Goal: Task Accomplishment & Management: Manage account settings

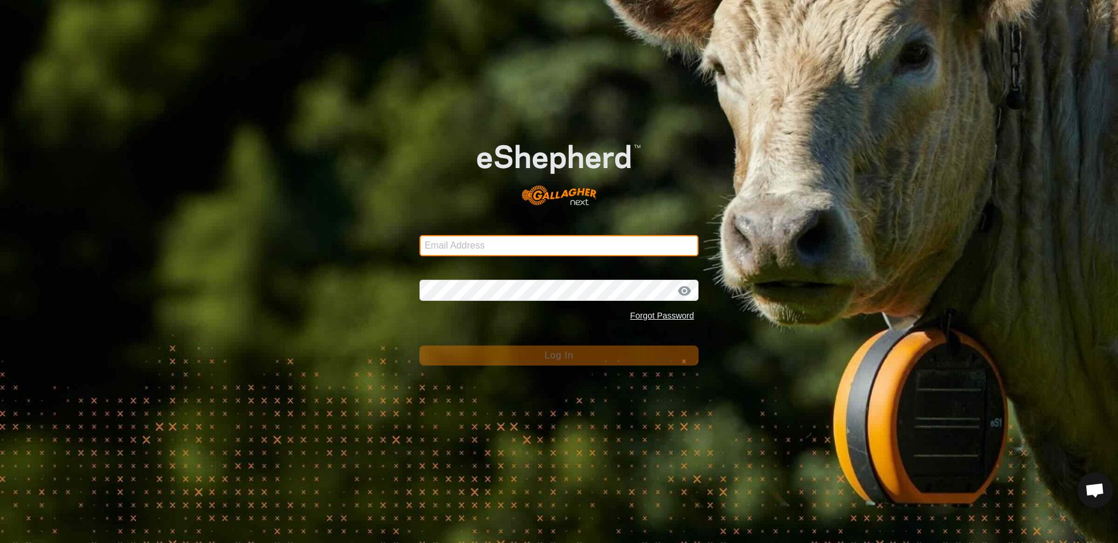
type input "[EMAIL_ADDRESS][DOMAIN_NAME]"
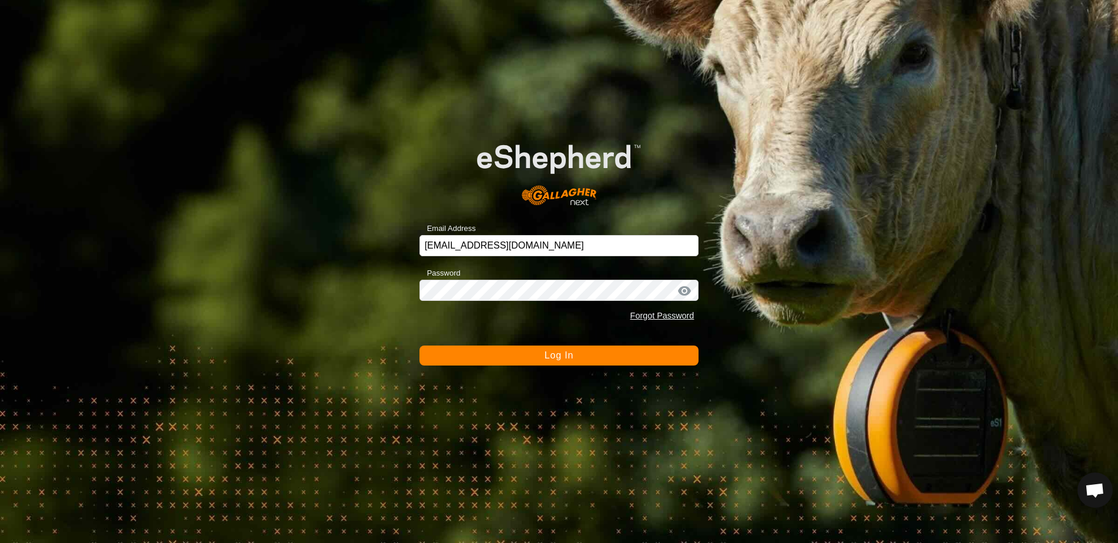
click at [586, 363] on button "Log In" at bounding box center [560, 356] width 280 height 20
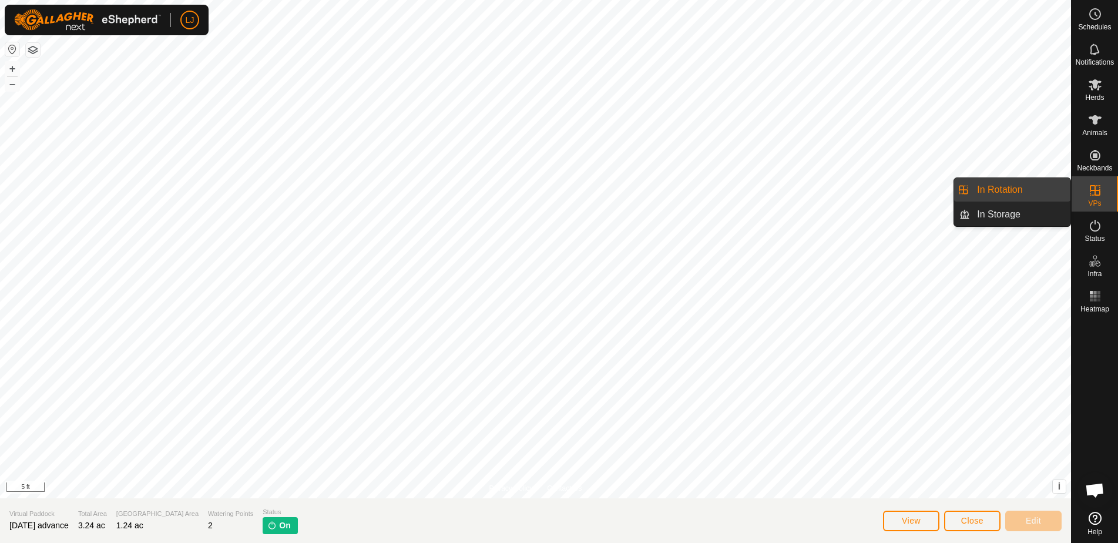
click at [1004, 194] on link "In Rotation" at bounding box center [1020, 190] width 100 height 24
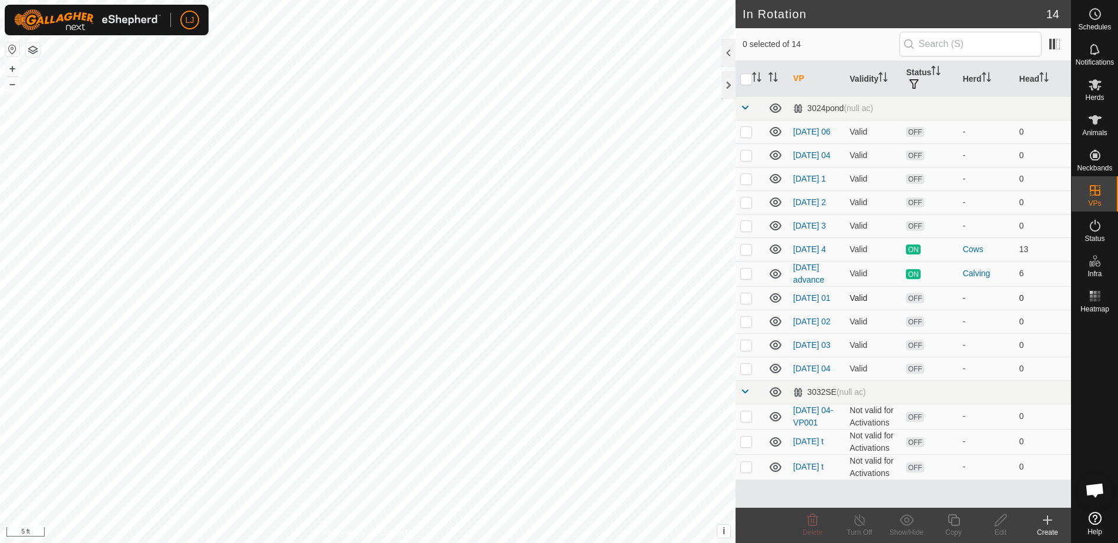
click at [745, 303] on p-checkbox at bounding box center [746, 297] width 12 height 9
checkbox input "true"
drag, startPoint x: 749, startPoint y: 334, endPoint x: 750, endPoint y: 351, distance: 17.1
click at [749, 326] on p-checkbox at bounding box center [746, 321] width 12 height 9
checkbox input "true"
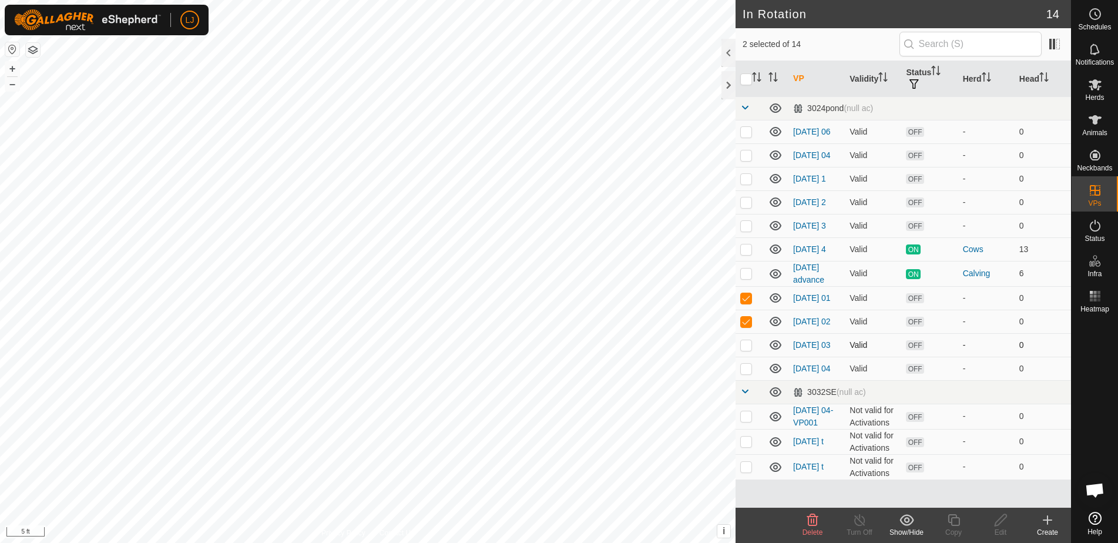
click at [750, 350] on p-checkbox at bounding box center [746, 344] width 12 height 9
checkbox input "true"
click at [746, 373] on p-checkbox at bounding box center [746, 368] width 12 height 9
checkbox input "true"
click at [814, 528] on span "Delete" at bounding box center [813, 532] width 21 height 8
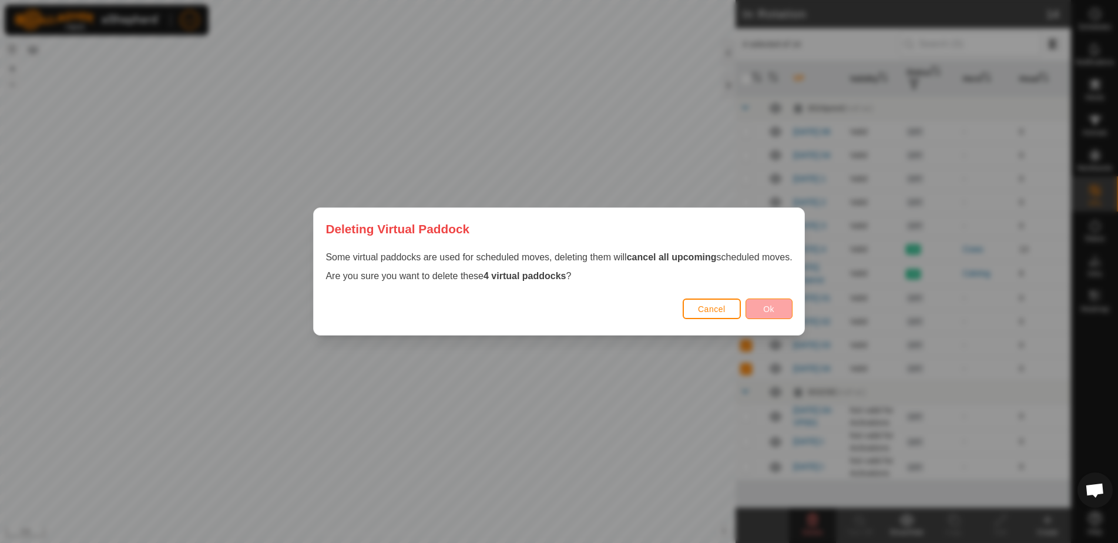
click at [783, 311] on button "Ok" at bounding box center [769, 309] width 47 height 21
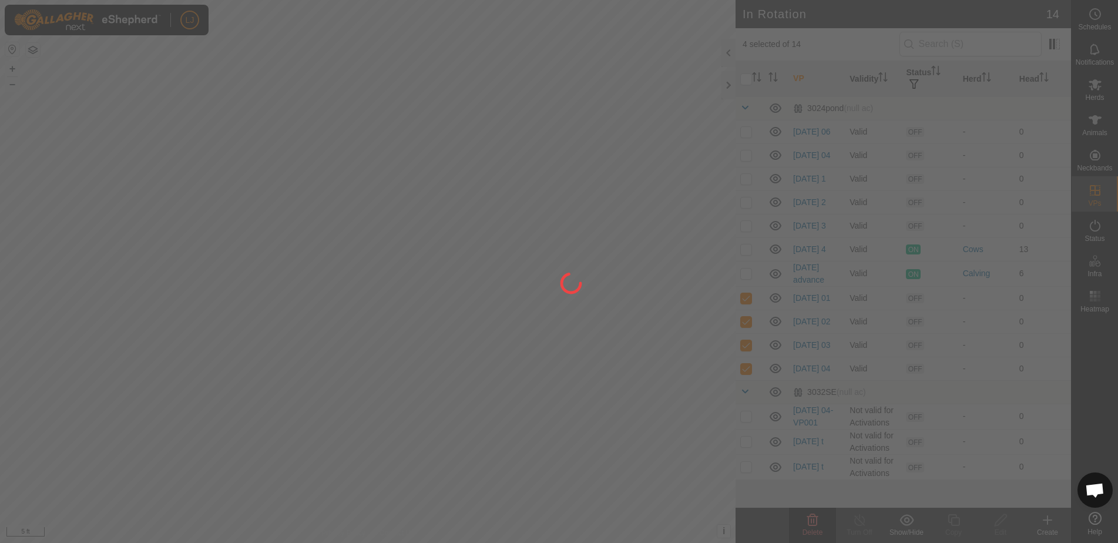
checkbox input "false"
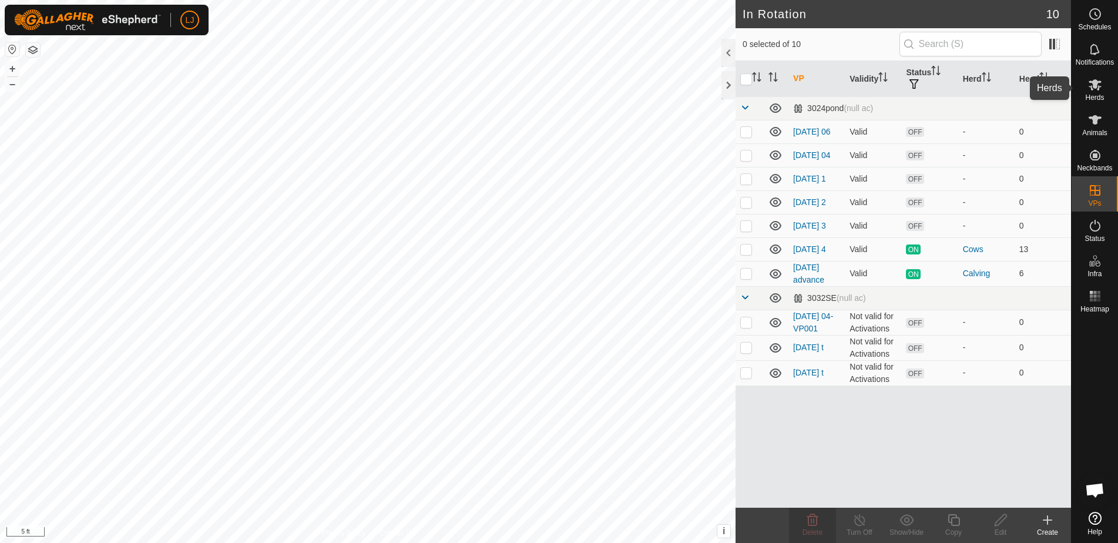
click at [1102, 91] on icon at bounding box center [1095, 85] width 14 height 14
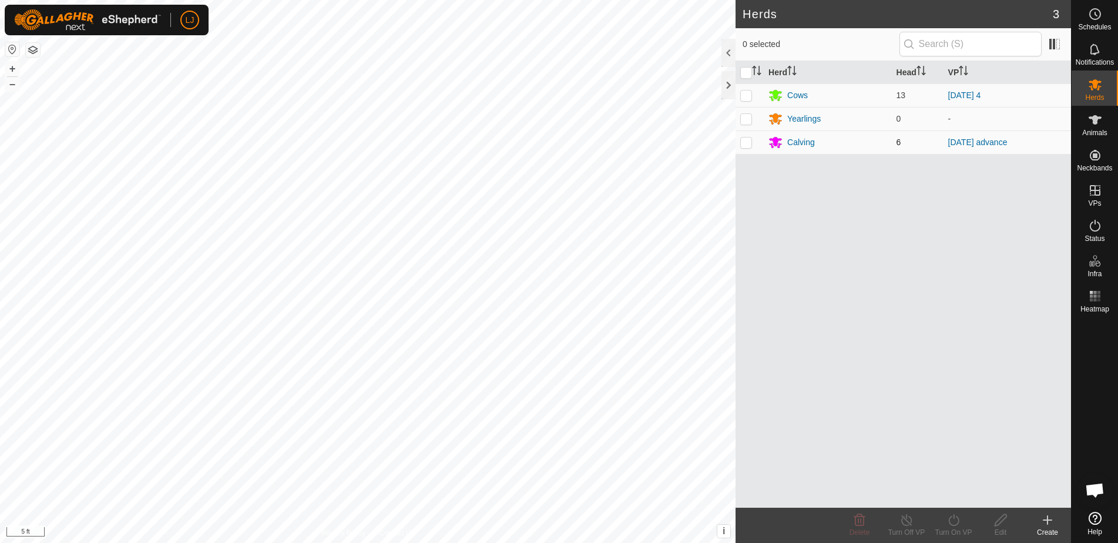
click at [743, 143] on p-checkbox at bounding box center [746, 142] width 12 height 9
click at [748, 142] on p-checkbox at bounding box center [746, 142] width 12 height 9
checkbox input "false"
click at [747, 98] on p-checkbox at bounding box center [746, 95] width 12 height 9
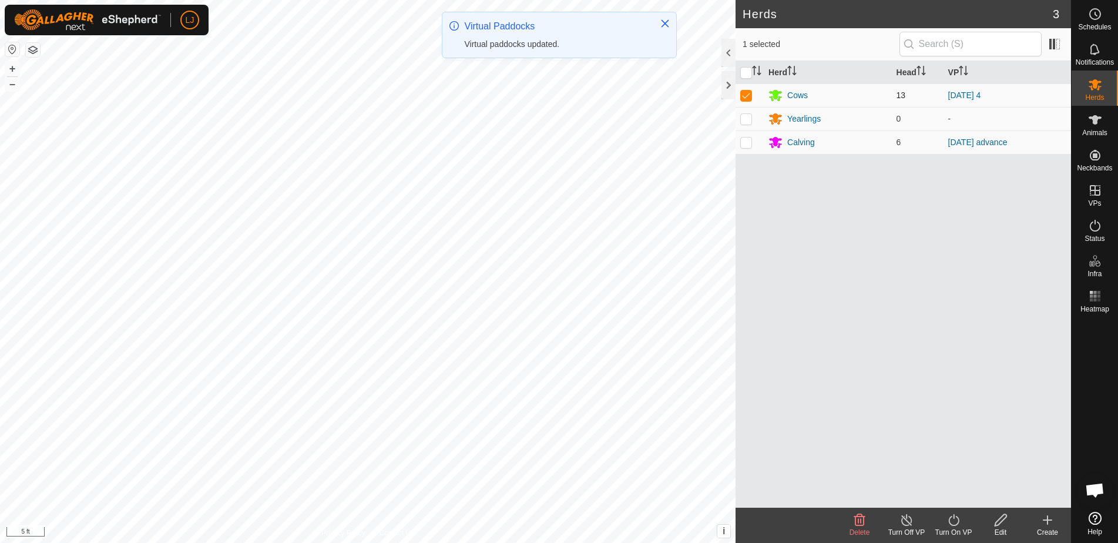
click at [748, 98] on p-checkbox at bounding box center [746, 95] width 12 height 9
checkbox input "false"
click at [962, 91] on link "[DATE] 4" at bounding box center [965, 95] width 33 height 9
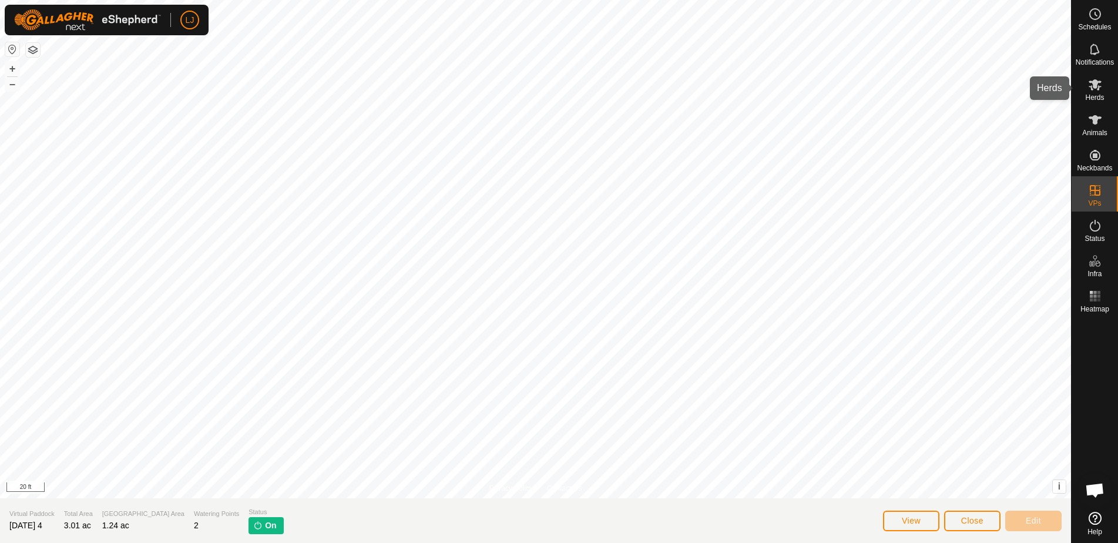
click at [1093, 79] on icon at bounding box center [1095, 85] width 14 height 14
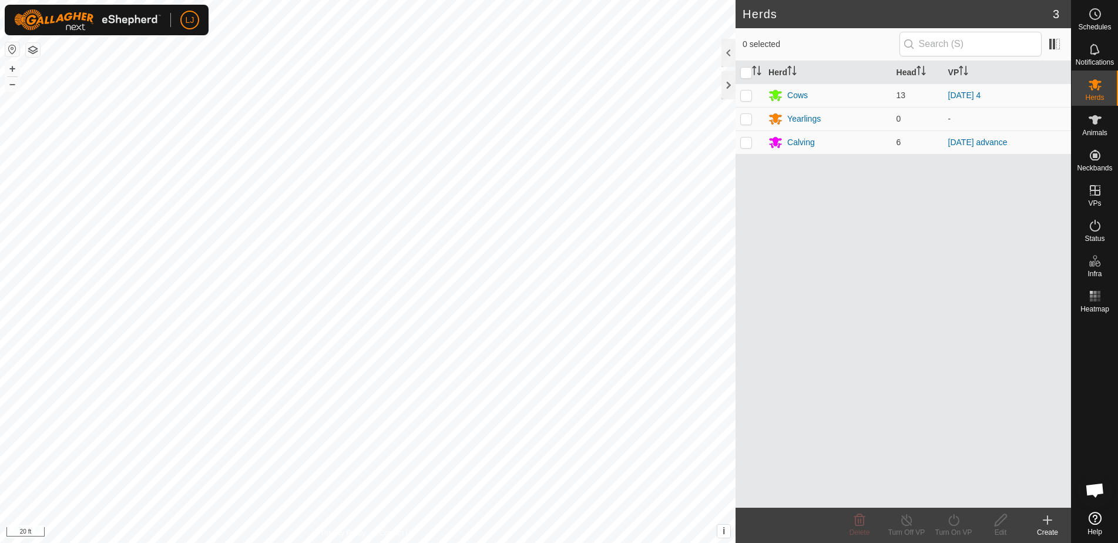
drag, startPoint x: 748, startPoint y: 146, endPoint x: 756, endPoint y: 165, distance: 21.1
click at [748, 146] on p-checkbox at bounding box center [746, 142] width 12 height 9
checkbox input "true"
click at [963, 520] on turn-on-svg-icon at bounding box center [953, 520] width 47 height 14
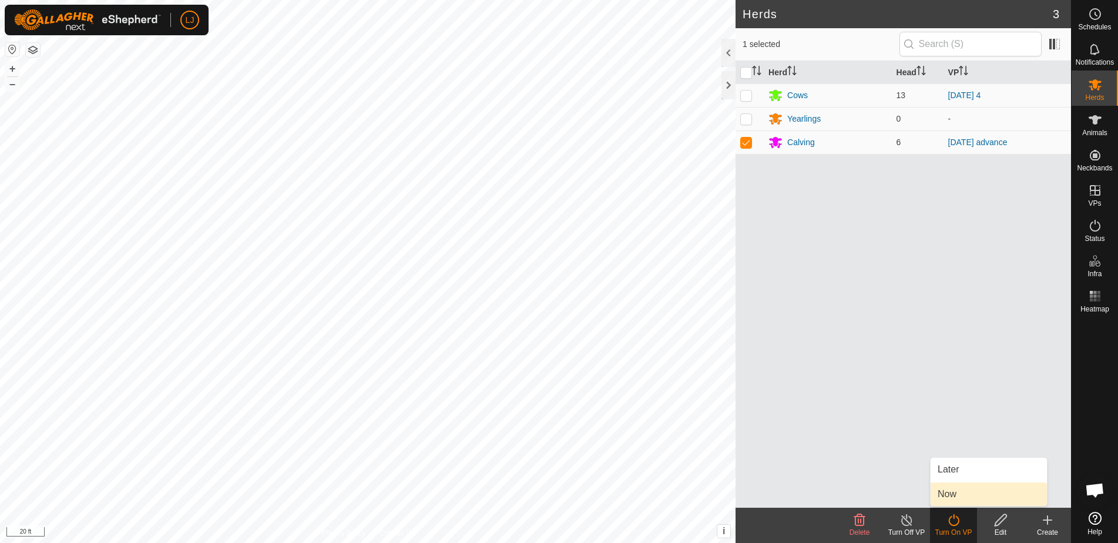
click at [980, 493] on link "Now" at bounding box center [989, 494] width 116 height 24
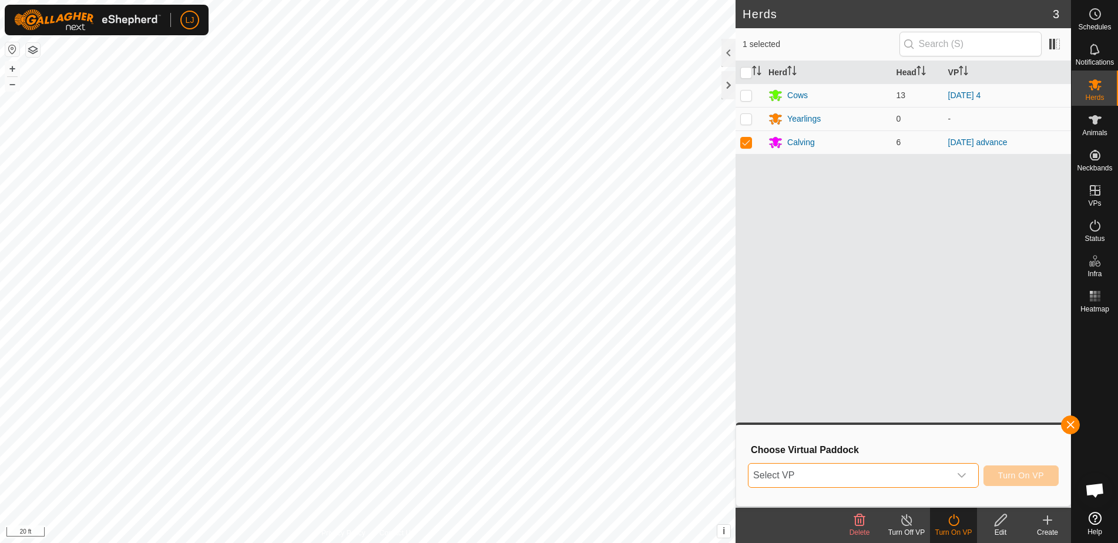
click at [916, 473] on span "Select VP" at bounding box center [850, 476] width 202 height 24
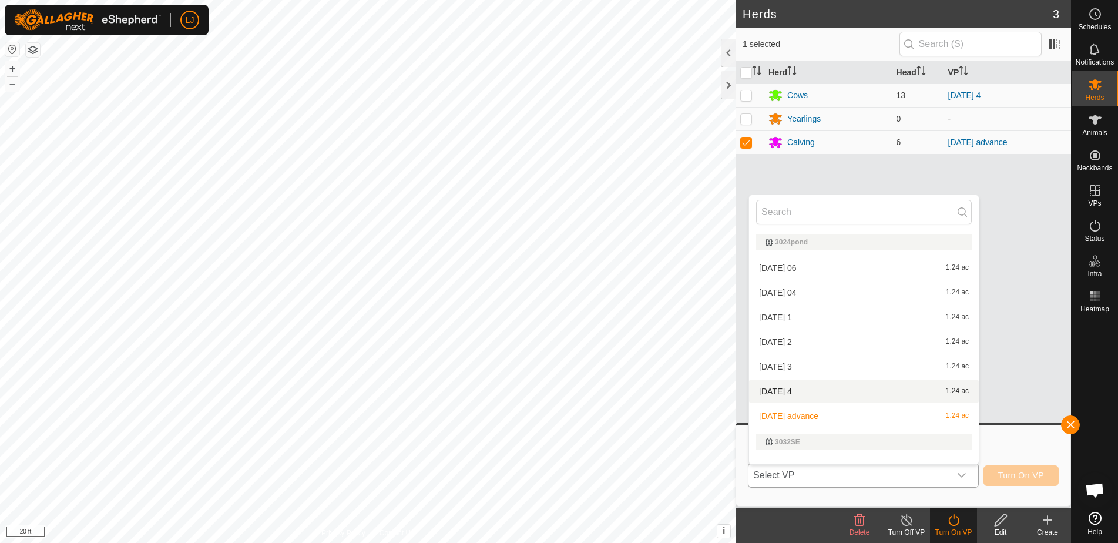
click at [843, 390] on li "[DATE] 4 1.24 ac" at bounding box center [864, 392] width 230 height 24
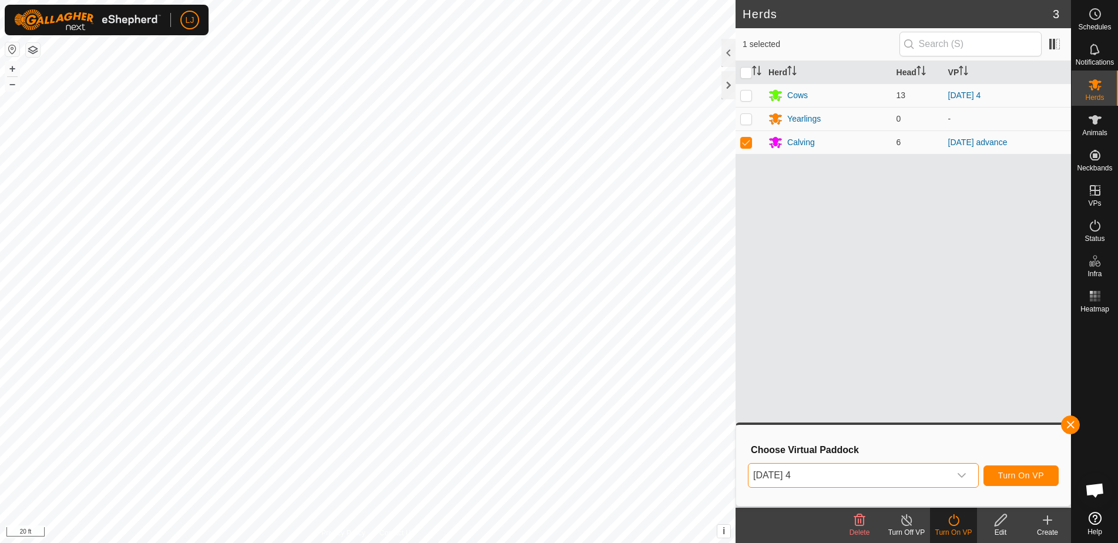
click at [1024, 475] on span "Turn On VP" at bounding box center [1021, 475] width 46 height 9
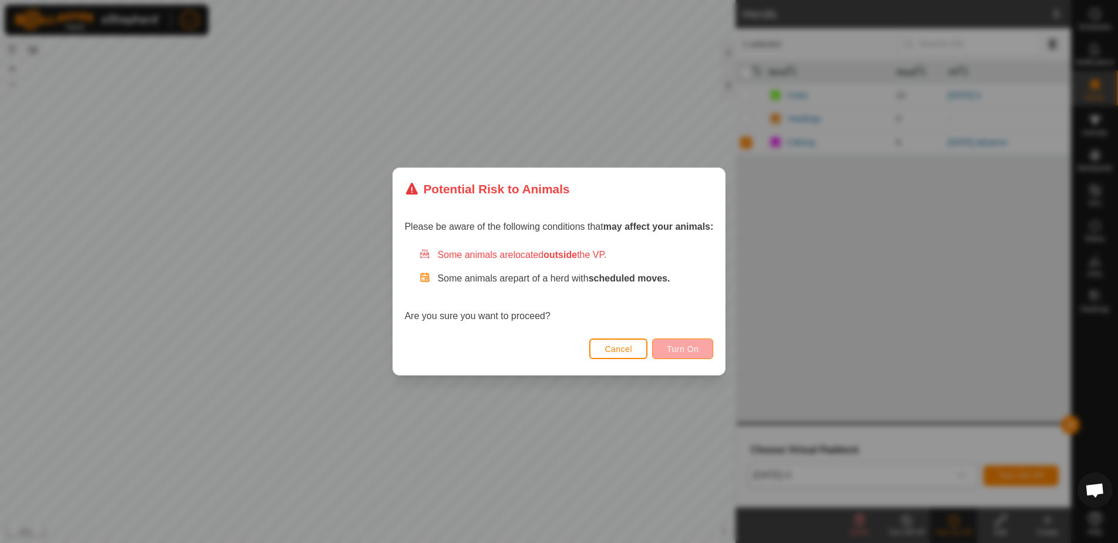
click at [686, 348] on span "Turn On" at bounding box center [683, 348] width 32 height 9
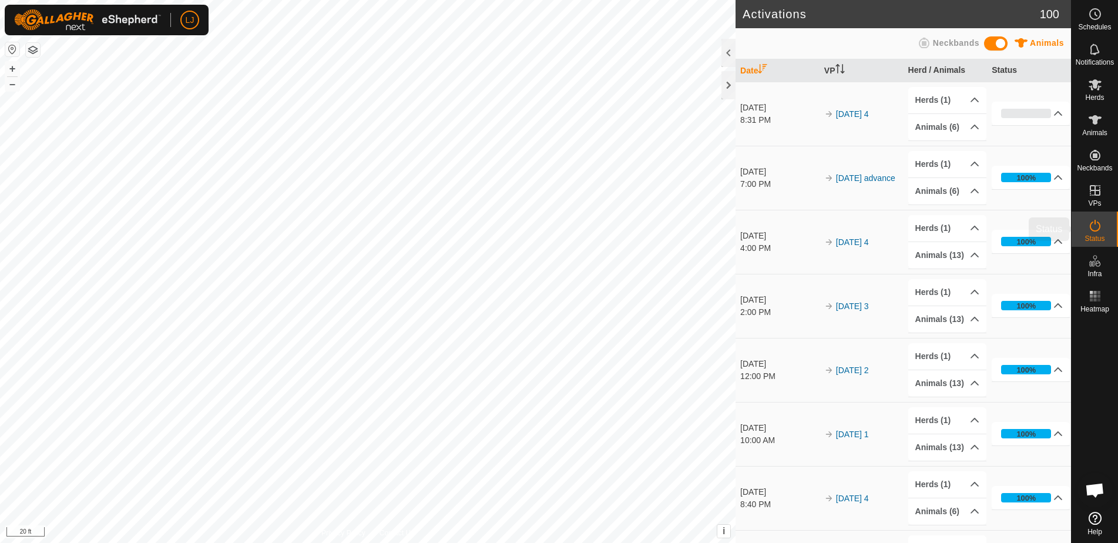
scroll to position [1, 0]
click at [1098, 26] on span "Schedules" at bounding box center [1094, 27] width 33 height 7
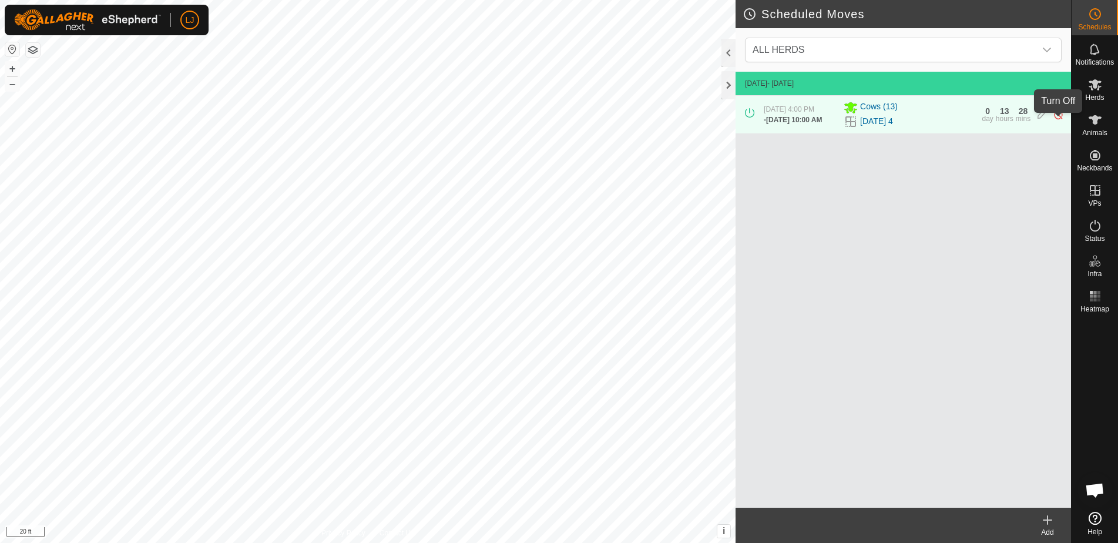
click at [1059, 120] on img at bounding box center [1058, 114] width 11 height 12
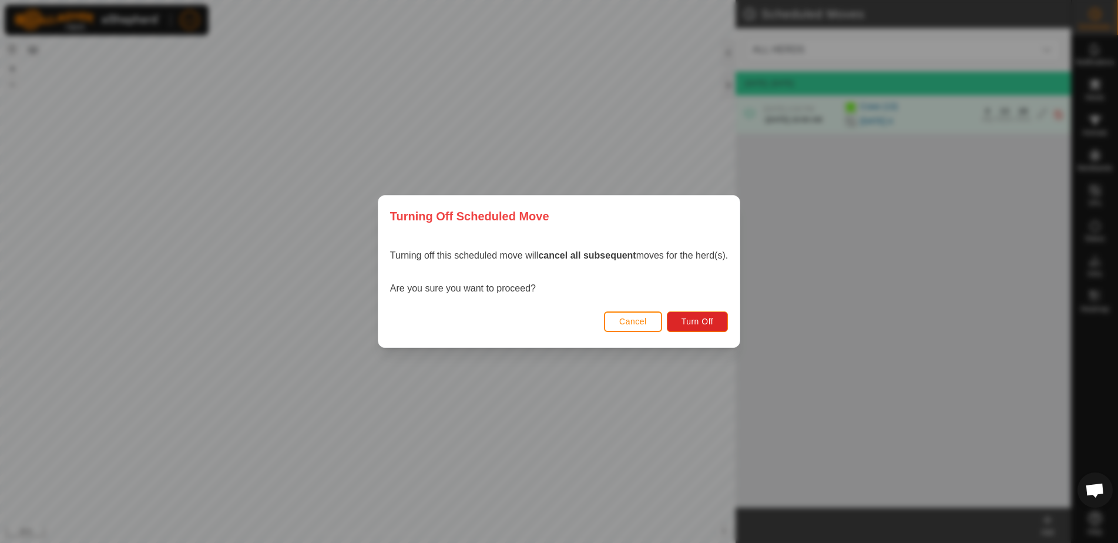
click at [633, 323] on span "Cancel" at bounding box center [633, 321] width 28 height 9
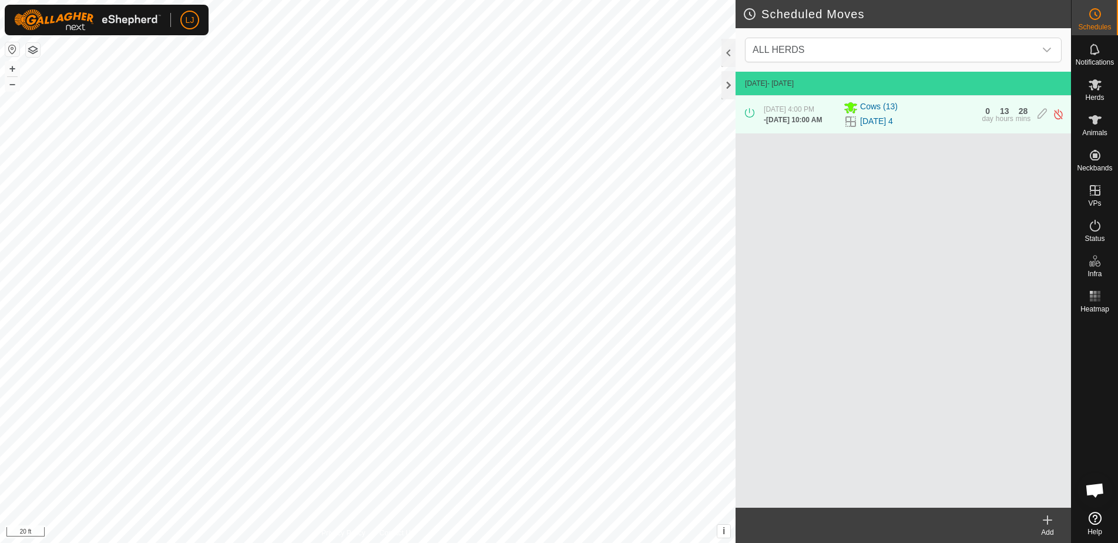
drag, startPoint x: 783, startPoint y: 128, endPoint x: 827, endPoint y: 128, distance: 43.5
click at [822, 124] on span "[DATE] 10:00 AM" at bounding box center [794, 120] width 56 height 8
drag, startPoint x: 827, startPoint y: 127, endPoint x: 769, endPoint y: 125, distance: 57.6
click at [769, 124] on span "[DATE] 10:00 AM" at bounding box center [794, 120] width 56 height 8
click at [1059, 120] on img at bounding box center [1058, 114] width 11 height 12
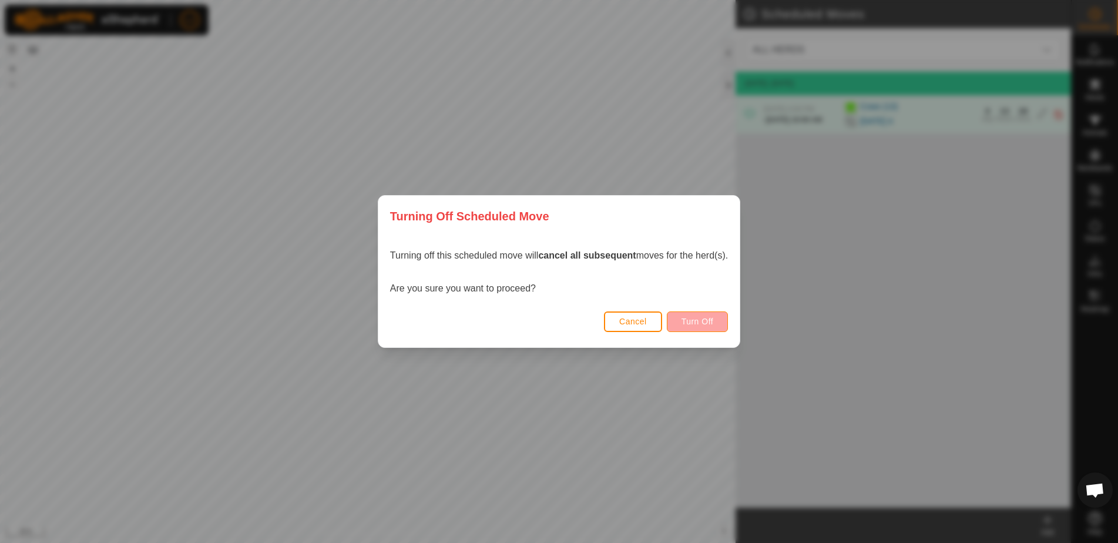
click at [717, 321] on button "Turn Off" at bounding box center [698, 321] width 62 height 21
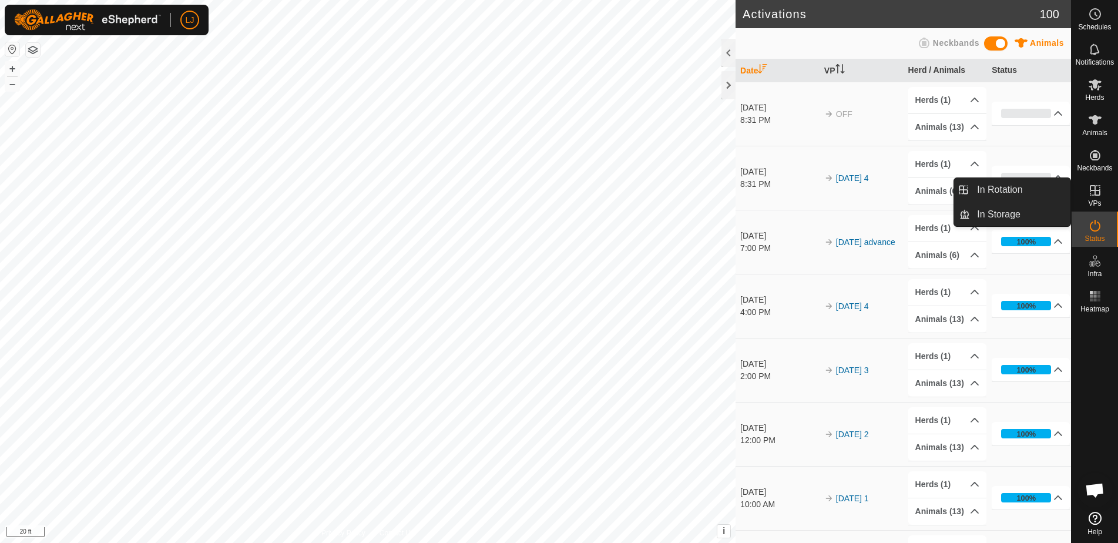
click at [1095, 193] on icon at bounding box center [1095, 190] width 11 height 11
click at [1030, 195] on link "In Rotation" at bounding box center [1020, 190] width 100 height 24
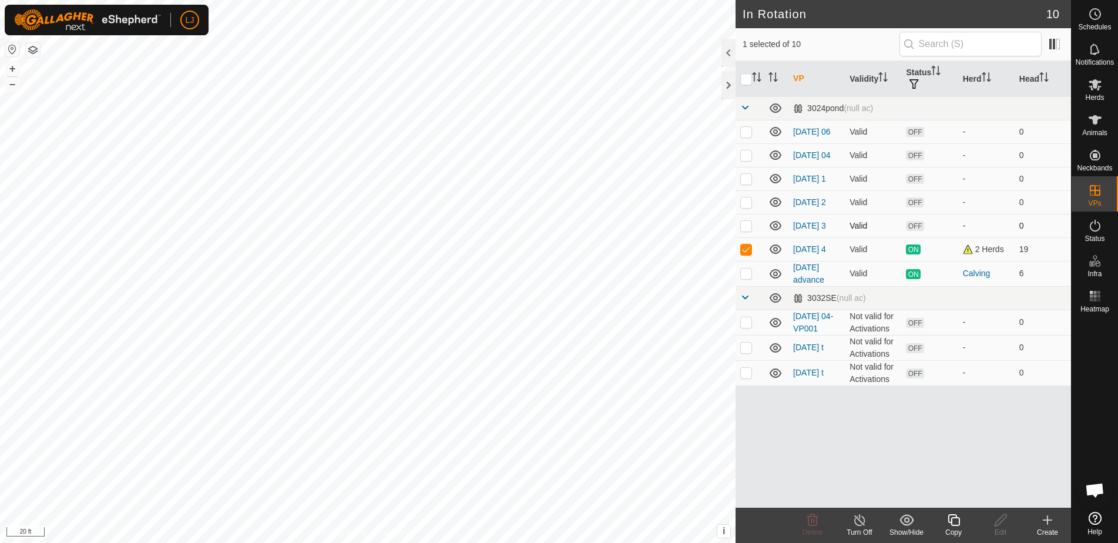
click at [749, 230] on p-checkbox at bounding box center [746, 225] width 12 height 9
checkbox input "true"
click at [743, 206] on p-checkbox at bounding box center [746, 201] width 12 height 9
checkbox input "true"
click at [752, 179] on p-checkbox at bounding box center [746, 178] width 12 height 9
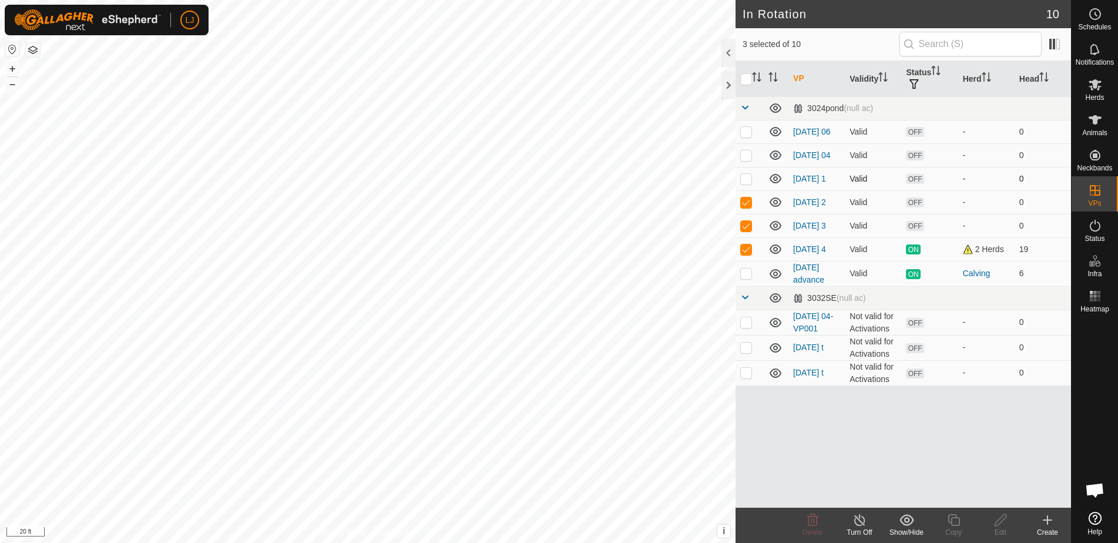
checkbox input "true"
click at [747, 160] on p-checkbox at bounding box center [746, 154] width 12 height 9
checkbox input "true"
click at [749, 254] on p-checkbox at bounding box center [746, 248] width 12 height 9
checkbox input "false"
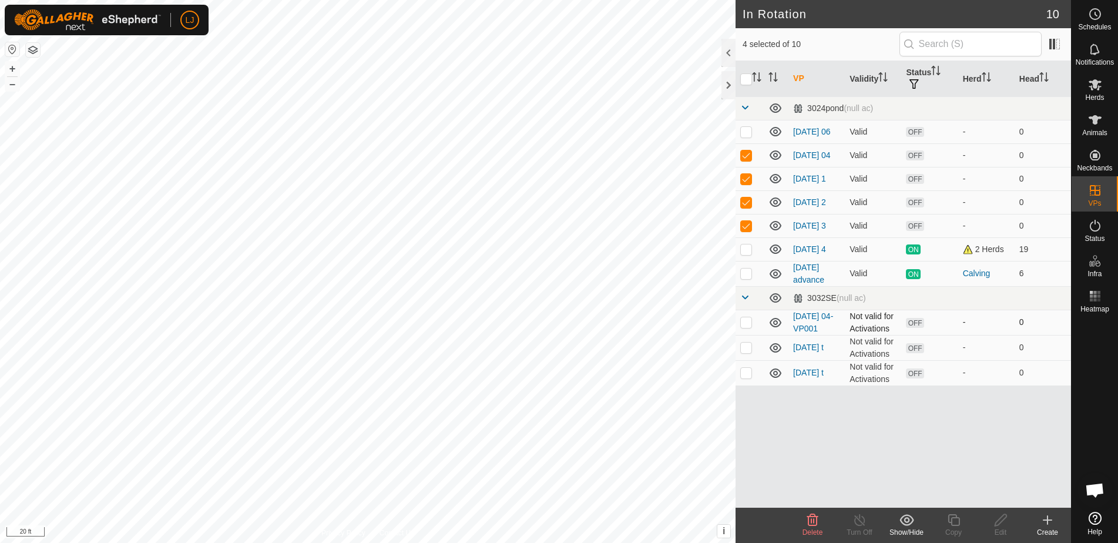
click at [751, 327] on p-checkbox at bounding box center [746, 321] width 12 height 9
checkbox input "true"
click at [813, 521] on icon at bounding box center [813, 520] width 14 height 14
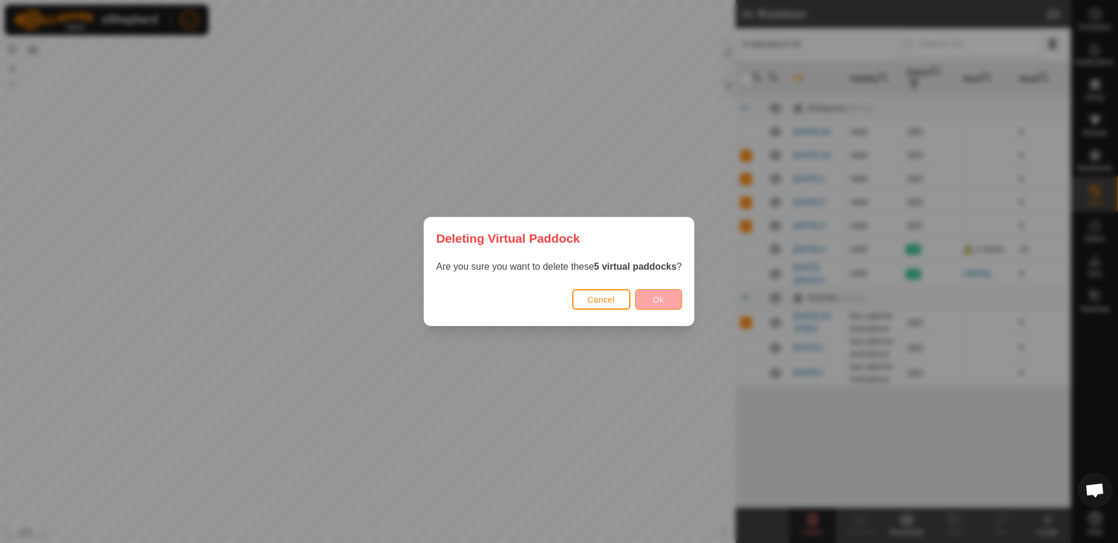
click at [659, 300] on span "Ok" at bounding box center [658, 299] width 11 height 9
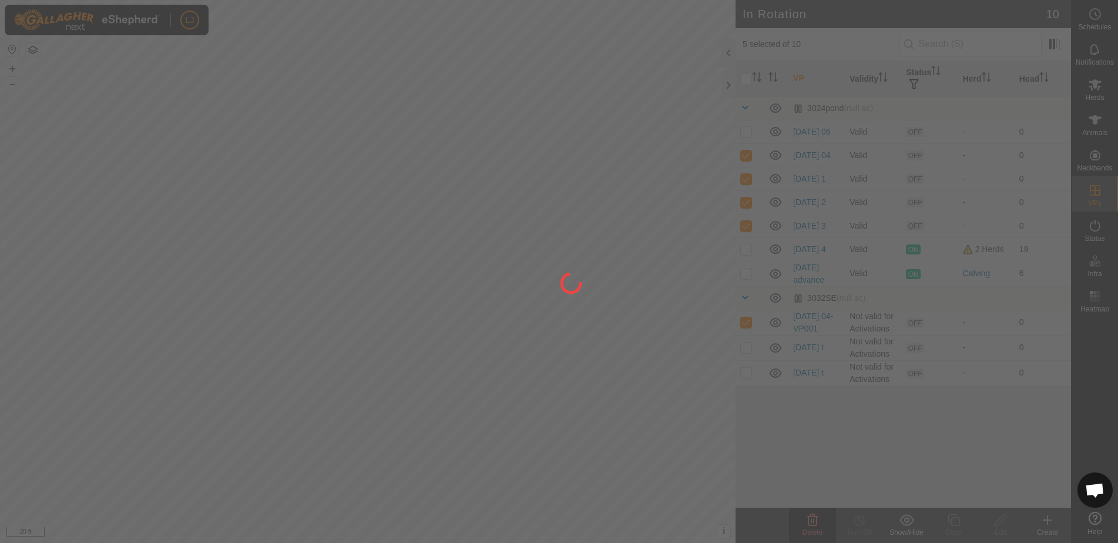
checkbox input "false"
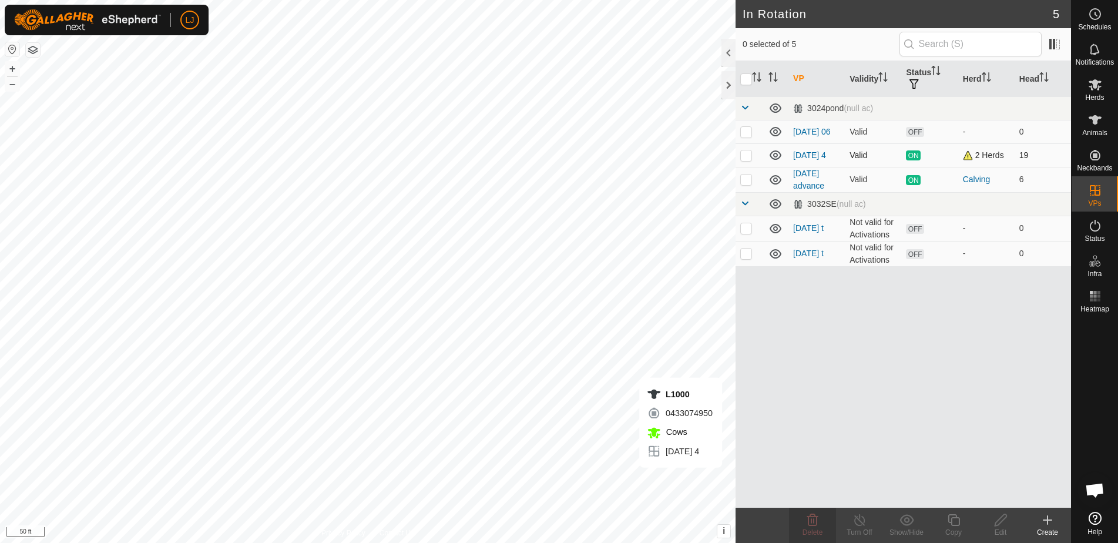
click at [747, 158] on p-checkbox at bounding box center [746, 154] width 12 height 9
checkbox input "true"
click at [949, 520] on icon at bounding box center [954, 520] width 12 height 12
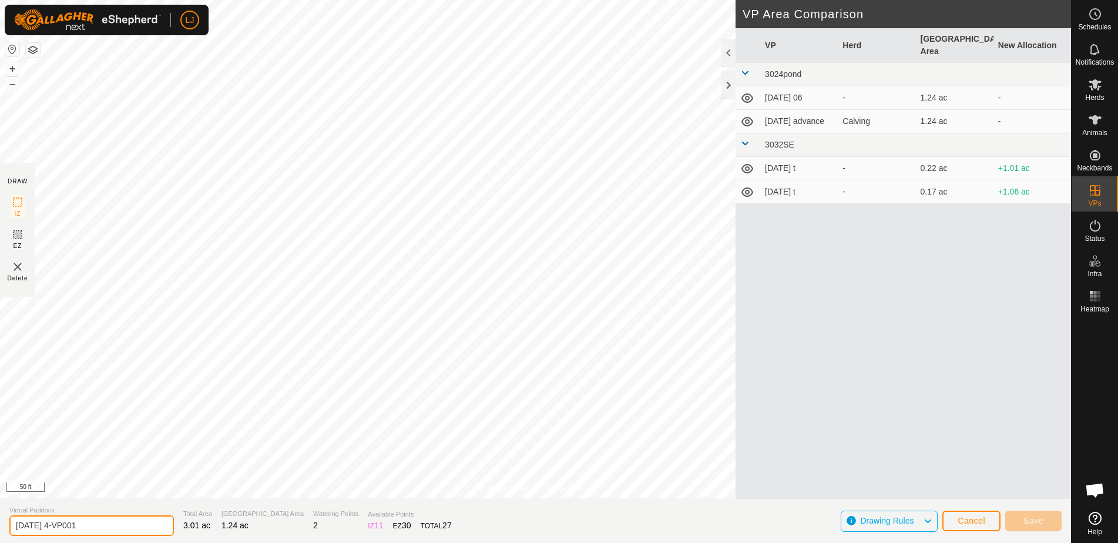
drag, startPoint x: 61, startPoint y: 527, endPoint x: 229, endPoint y: 532, distance: 168.1
click at [189, 534] on section "Virtual Paddock [DATE] 4-VP001 Total Area 3.01 ac Grazing Area 1.24 ac Watering…" at bounding box center [535, 520] width 1071 height 45
type input "[DATE]"
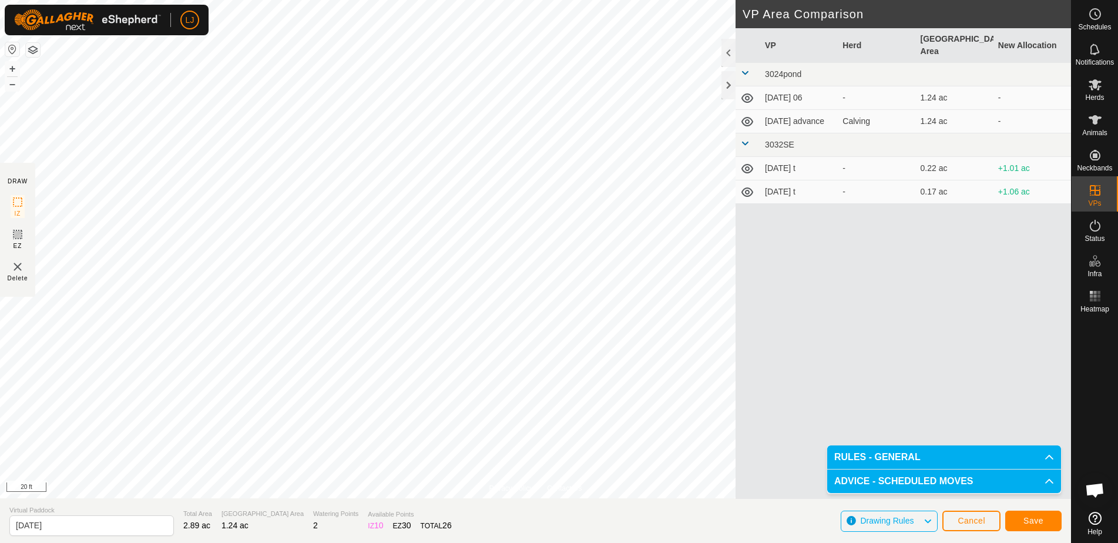
click at [1033, 521] on span "Save" at bounding box center [1034, 520] width 20 height 9
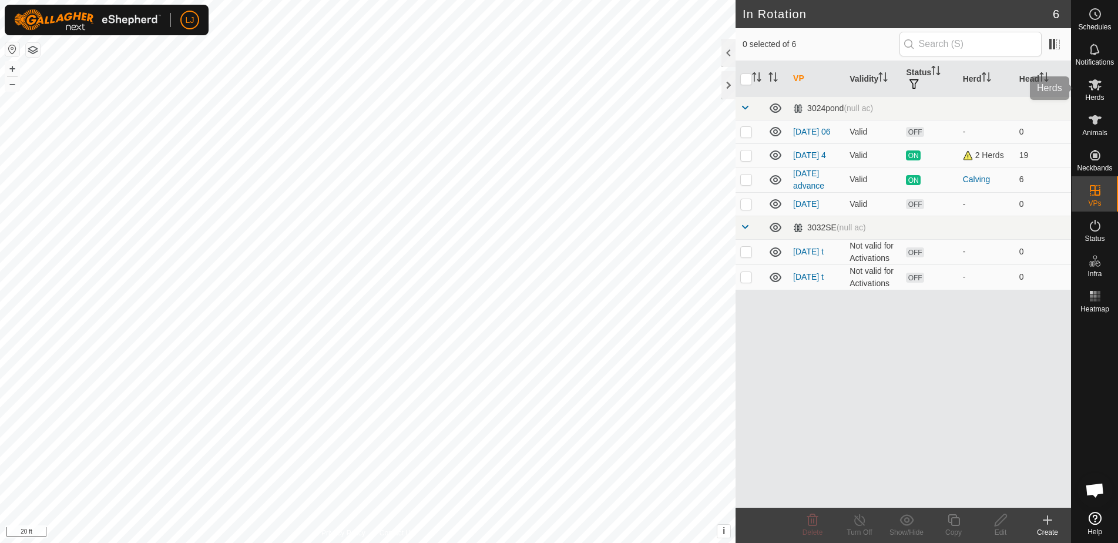
click at [1085, 89] on es-mob-svg-icon at bounding box center [1095, 84] width 21 height 19
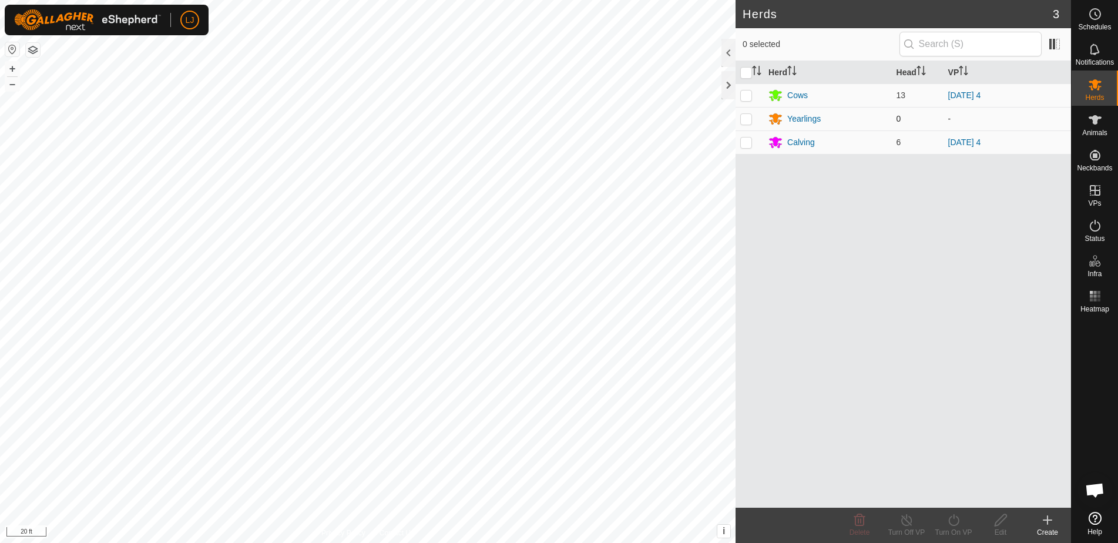
drag, startPoint x: 749, startPoint y: 93, endPoint x: 758, endPoint y: 124, distance: 32.4
click at [750, 93] on p-checkbox at bounding box center [746, 95] width 12 height 9
checkbox input "true"
click at [750, 144] on p-checkbox at bounding box center [746, 142] width 12 height 9
checkbox input "true"
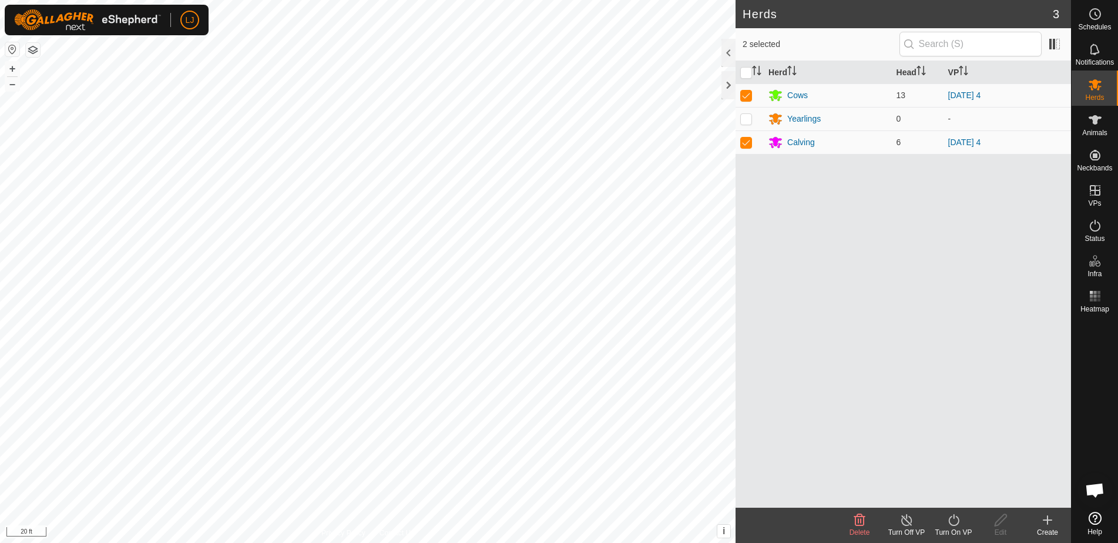
click at [953, 528] on div "Turn On VP" at bounding box center [953, 532] width 47 height 11
click at [967, 495] on link "Now" at bounding box center [989, 494] width 116 height 24
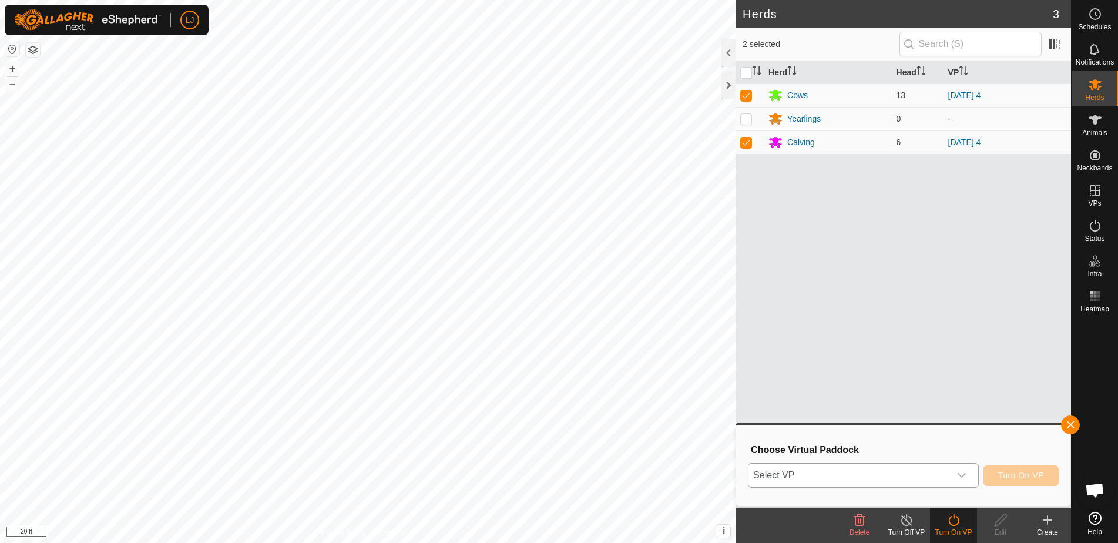
click at [973, 477] on div "dropdown trigger" at bounding box center [962, 476] width 24 height 24
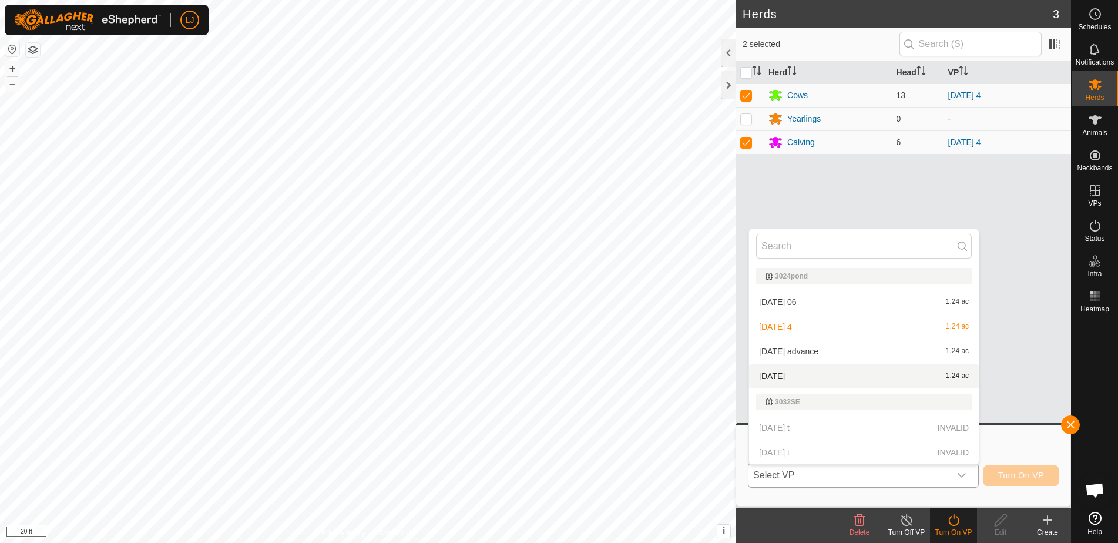
click at [861, 382] on li "[DATE] 1.24 ac" at bounding box center [864, 376] width 230 height 24
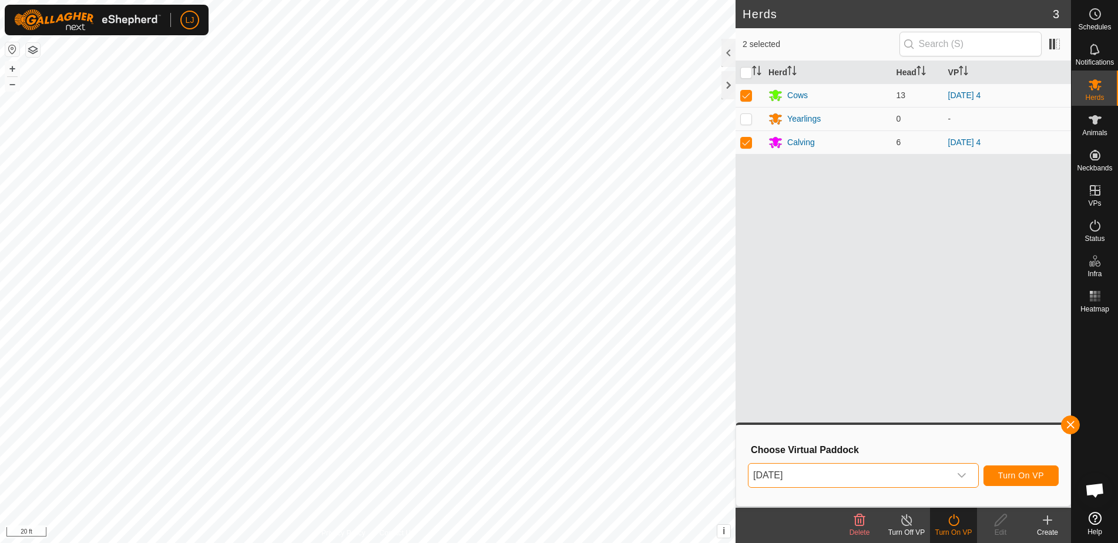
click at [1030, 485] on button "Turn On VP" at bounding box center [1021, 475] width 75 height 21
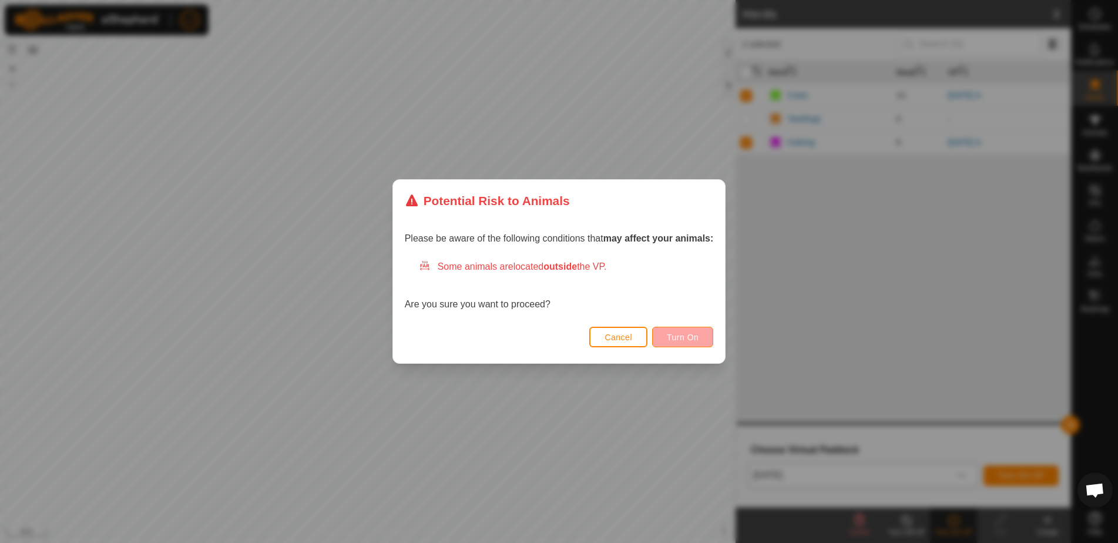
click at [691, 344] on button "Turn On" at bounding box center [682, 337] width 61 height 21
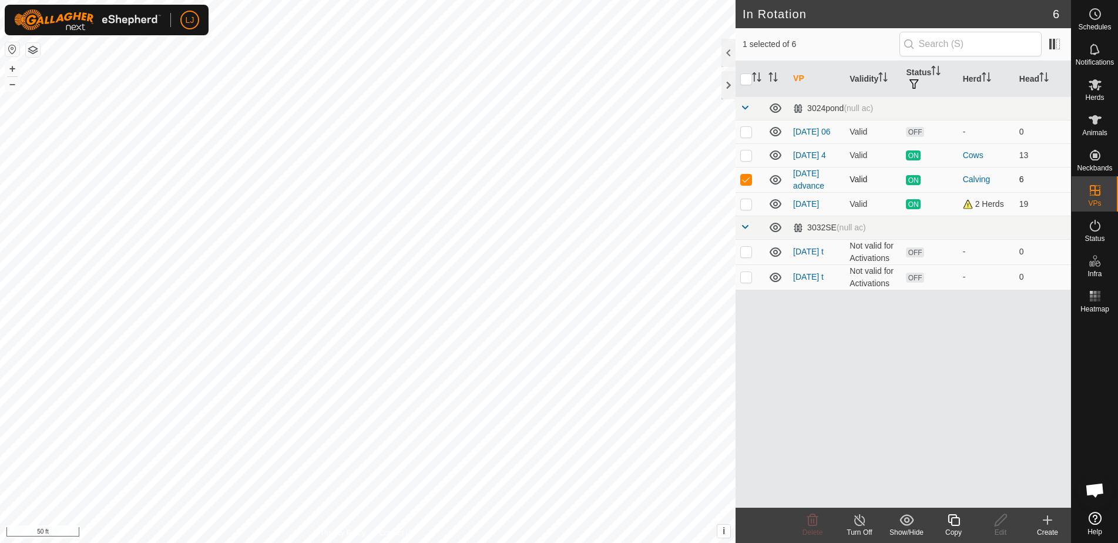
click at [746, 184] on p-checkbox at bounding box center [746, 179] width 12 height 9
checkbox input "false"
click at [751, 209] on p-checkbox at bounding box center [746, 203] width 12 height 9
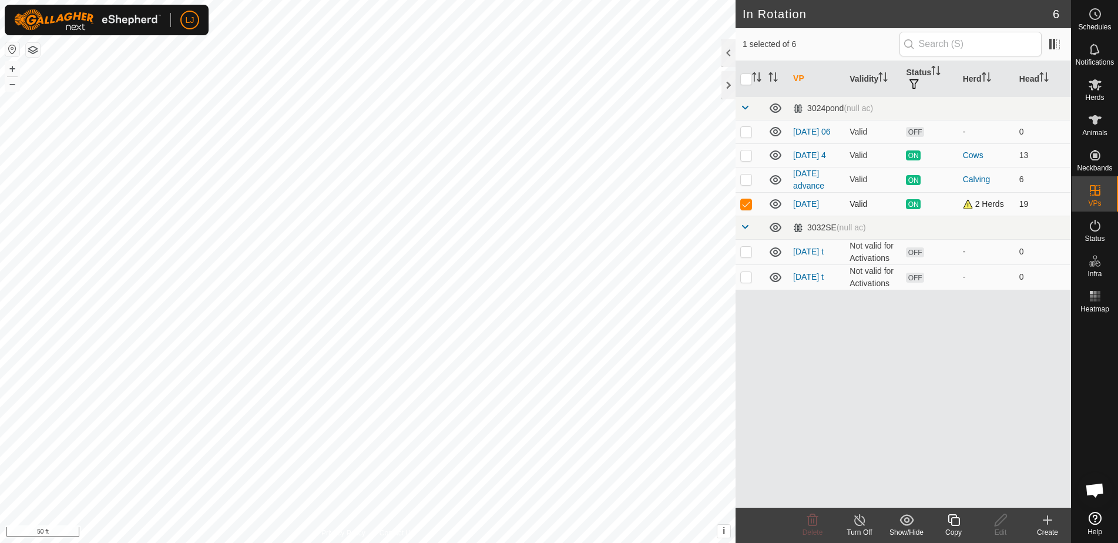
click at [751, 209] on p-checkbox at bounding box center [746, 203] width 12 height 9
checkbox input "false"
click at [750, 256] on p-checkbox at bounding box center [746, 251] width 12 height 9
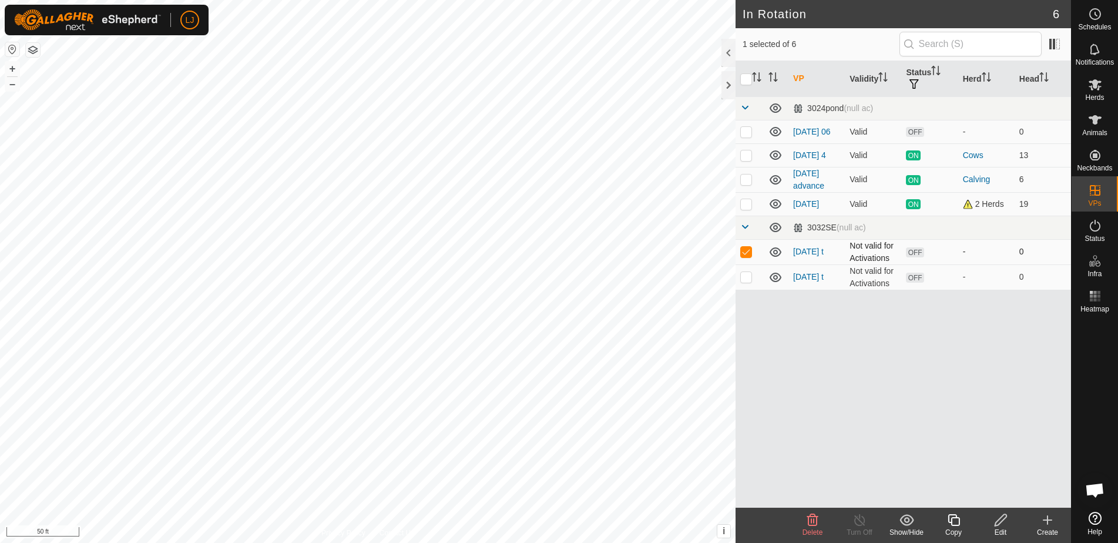
click at [750, 256] on p-checkbox at bounding box center [746, 251] width 12 height 9
checkbox input "false"
drag, startPoint x: 750, startPoint y: 186, endPoint x: 756, endPoint y: 195, distance: 11.1
click at [751, 184] on p-checkbox at bounding box center [746, 179] width 12 height 9
checkbox input "true"
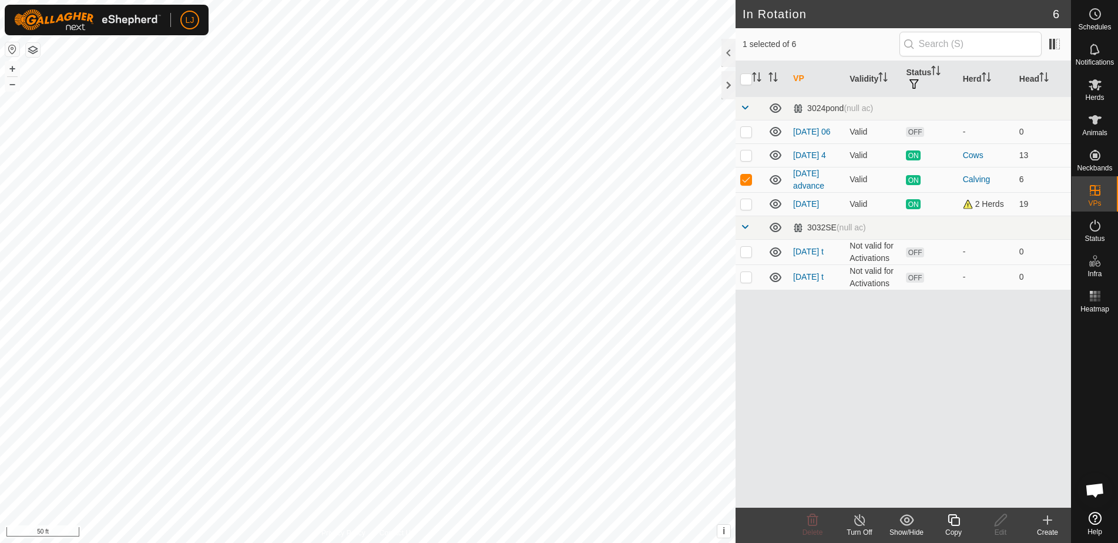
click at [953, 525] on icon at bounding box center [954, 520] width 12 height 12
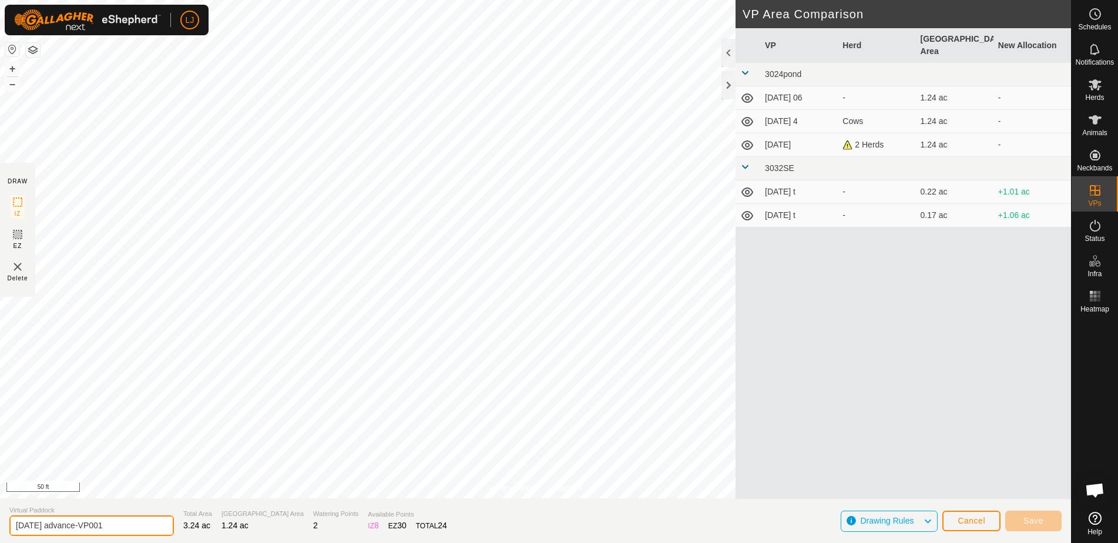
drag, startPoint x: 53, startPoint y: 526, endPoint x: 48, endPoint y: 523, distance: 6.1
click at [190, 528] on section "Virtual Paddock [DATE] advance-VP001 Total Area 3.24 ac Grazing Area 1.24 ac Wa…" at bounding box center [535, 520] width 1071 height 45
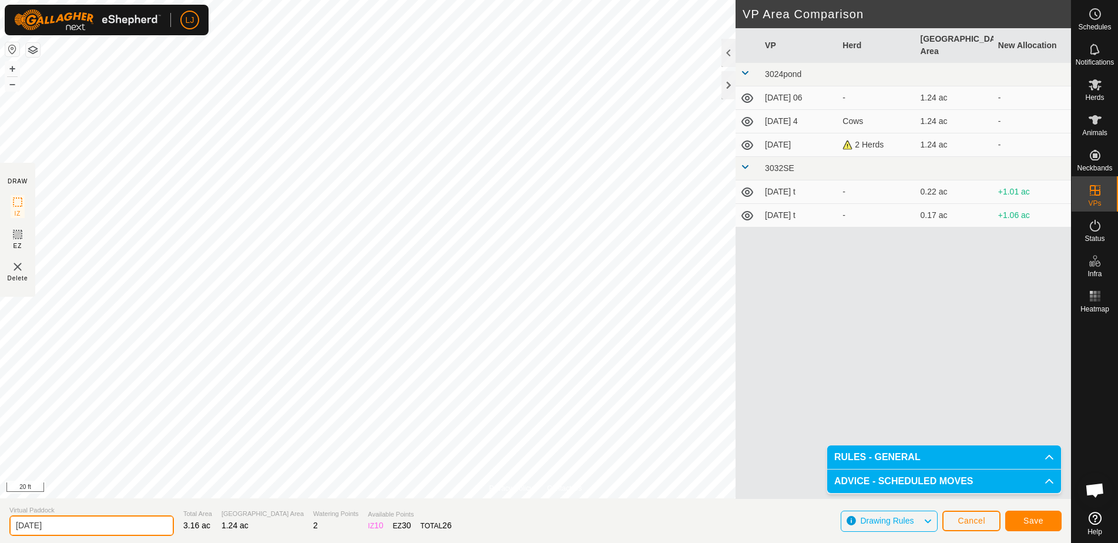
click at [68, 529] on input "[DATE]" at bounding box center [91, 525] width 165 height 21
drag, startPoint x: 62, startPoint y: 526, endPoint x: 95, endPoint y: 529, distance: 32.5
click at [95, 529] on input "[DATE] 4" at bounding box center [91, 525] width 165 height 21
type input "[DATE] 1"
click at [1024, 524] on span "Save" at bounding box center [1034, 520] width 20 height 9
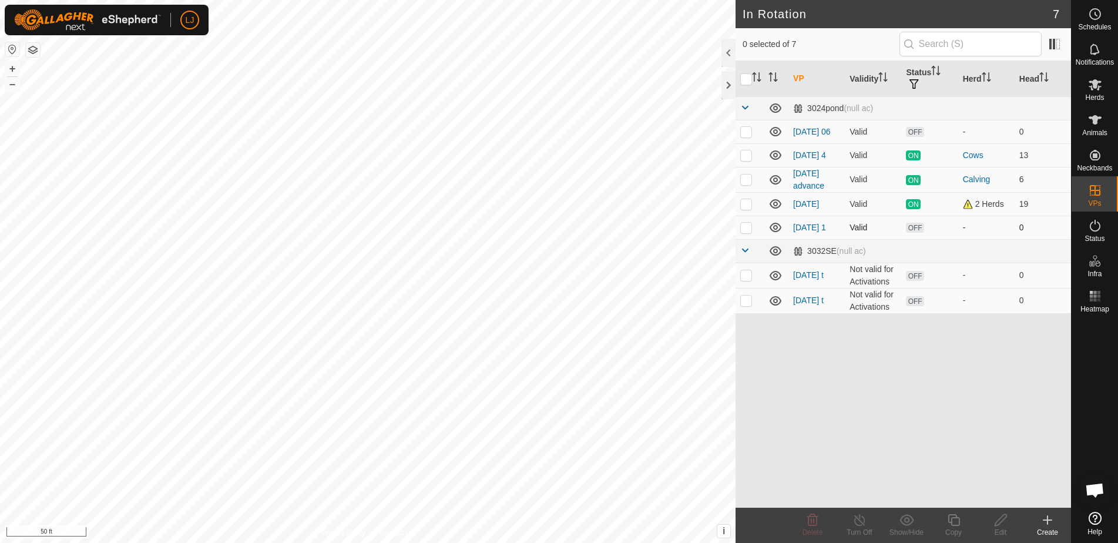
click at [748, 232] on p-checkbox at bounding box center [746, 227] width 12 height 9
checkbox input "true"
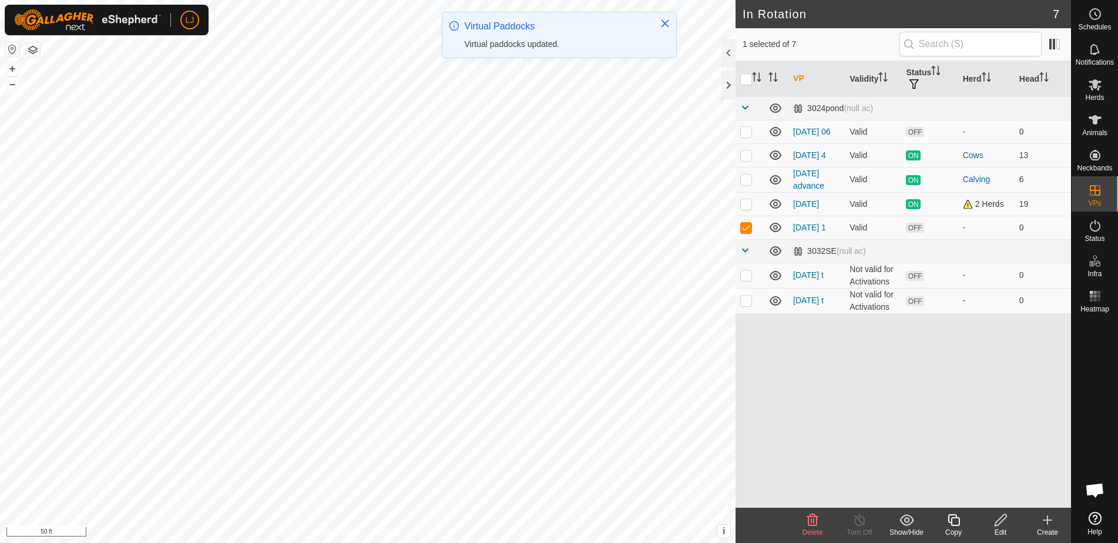
click at [956, 523] on icon at bounding box center [954, 520] width 15 height 14
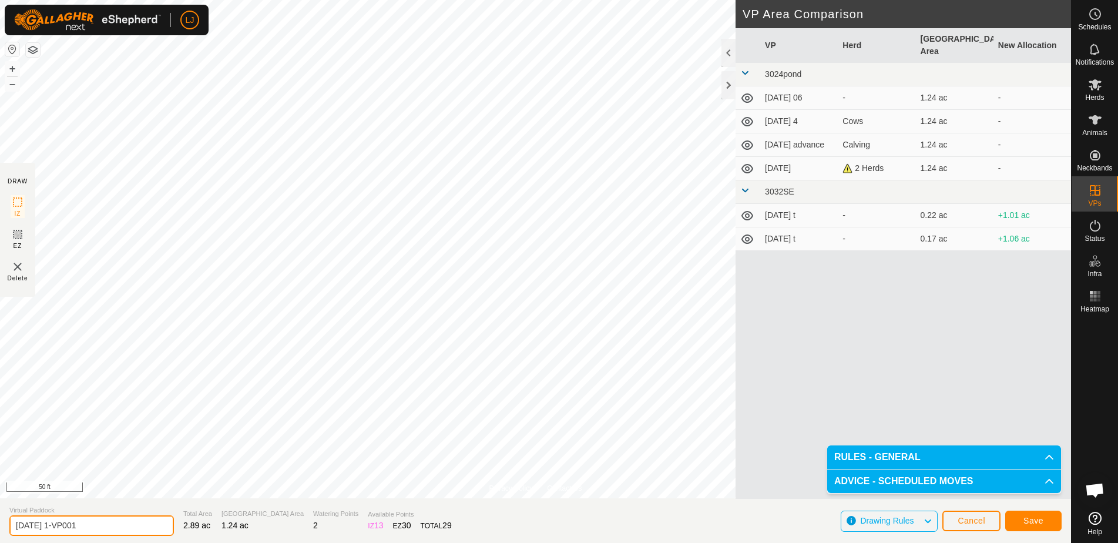
drag, startPoint x: 61, startPoint y: 528, endPoint x: 152, endPoint y: 531, distance: 91.7
click at [151, 531] on section "Virtual Paddock [DATE] 1-VP001 Total Area 2.89 ac Grazing Area 1.24 ac Watering…" at bounding box center [535, 520] width 1071 height 45
type input "[DATE] 2"
click at [1031, 518] on span "Save" at bounding box center [1034, 520] width 20 height 9
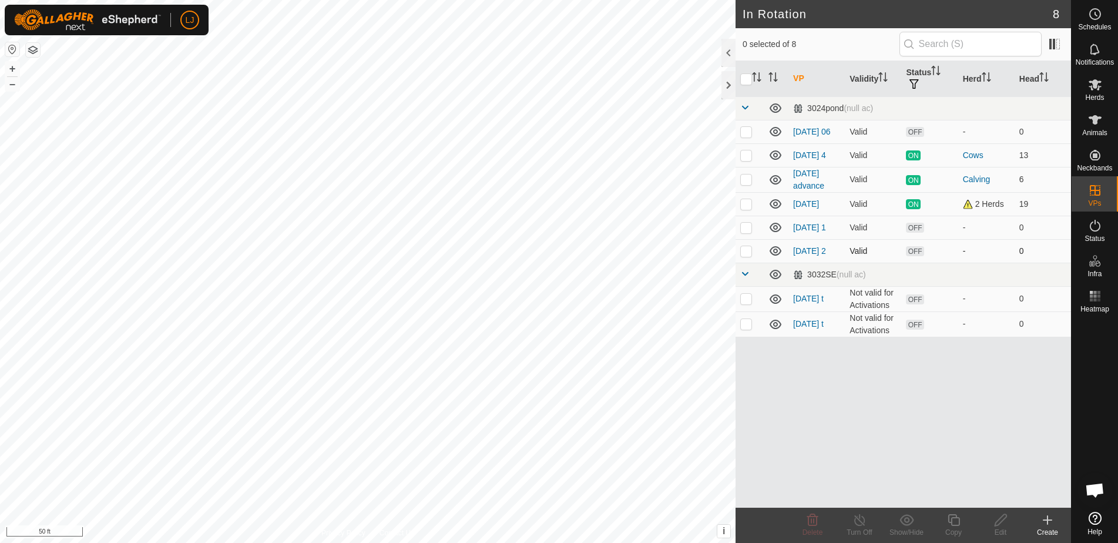
click at [748, 256] on p-checkbox at bounding box center [746, 250] width 12 height 9
checkbox input "true"
click at [1000, 515] on icon at bounding box center [1001, 520] width 15 height 14
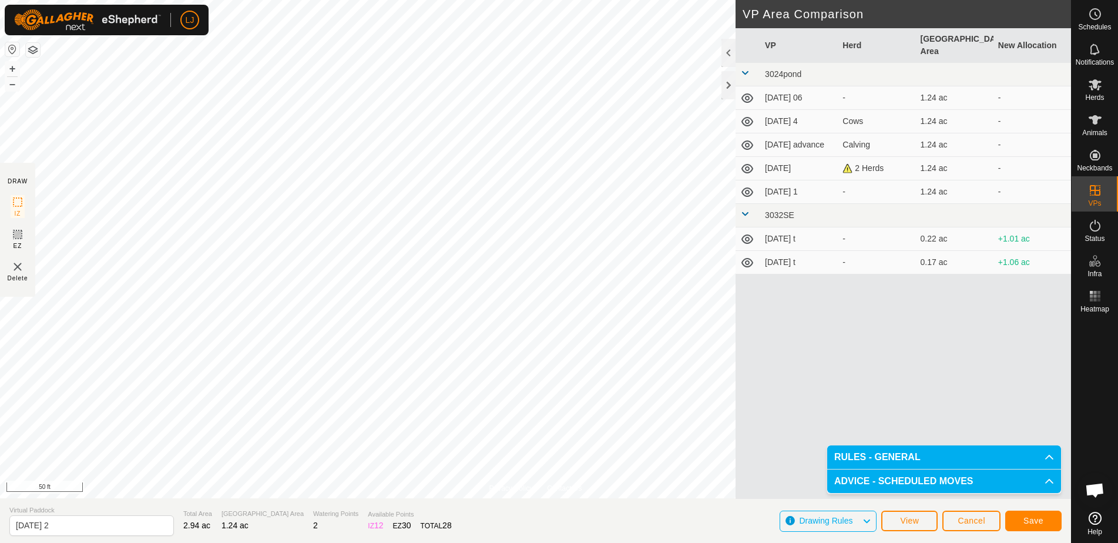
click at [1028, 522] on span "Save" at bounding box center [1034, 520] width 20 height 9
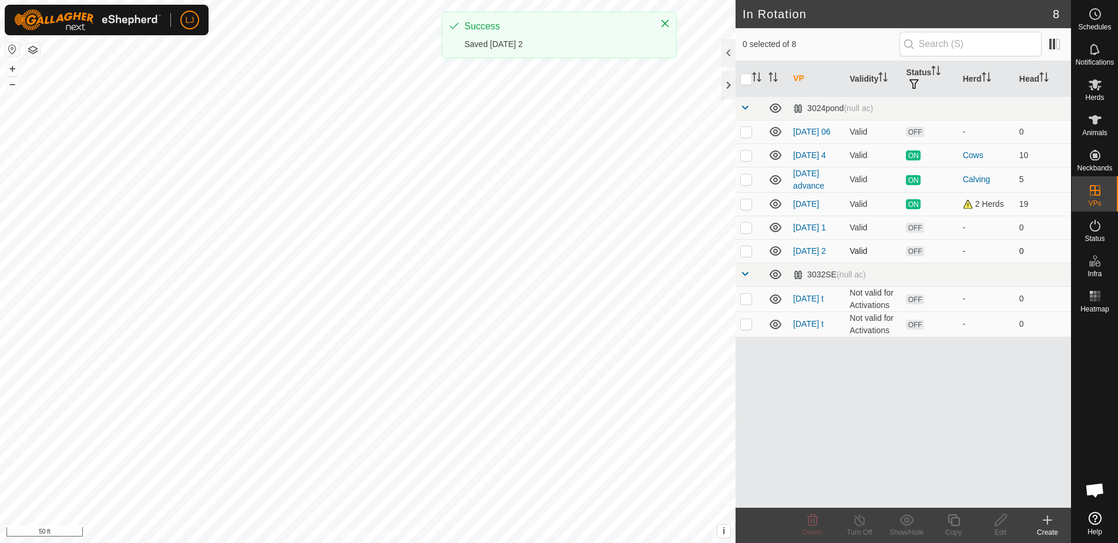
click at [743, 256] on p-checkbox at bounding box center [746, 250] width 12 height 9
checkbox input "true"
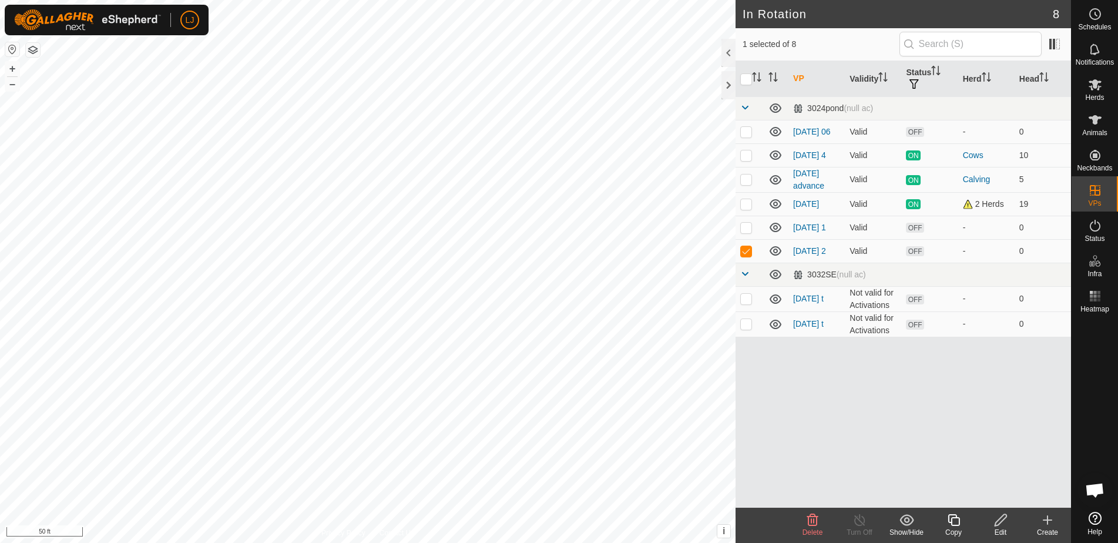
click at [954, 527] on icon at bounding box center [954, 520] width 15 height 14
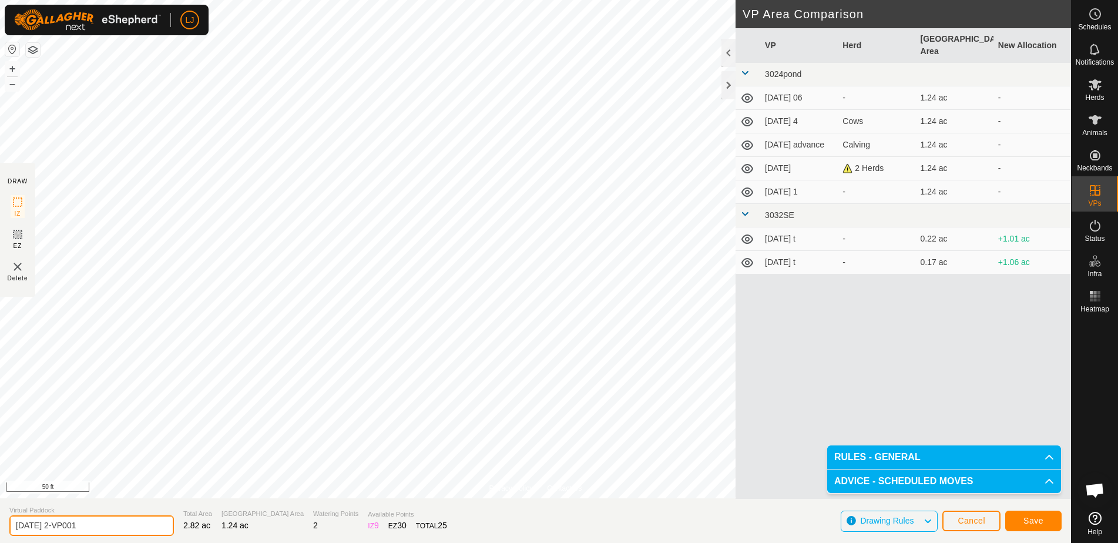
drag, startPoint x: 65, startPoint y: 527, endPoint x: 166, endPoint y: 533, distance: 100.7
click at [165, 533] on section "Virtual Paddock [DATE] 2-VP001 Total Area 2.82 ac Grazing Area 1.24 ac Watering…" at bounding box center [535, 520] width 1071 height 45
drag, startPoint x: 62, startPoint y: 525, endPoint x: 140, endPoint y: 530, distance: 77.7
click at [139, 530] on input "[DATE] 2-VP001" at bounding box center [91, 525] width 165 height 21
type input "[DATE] 3"
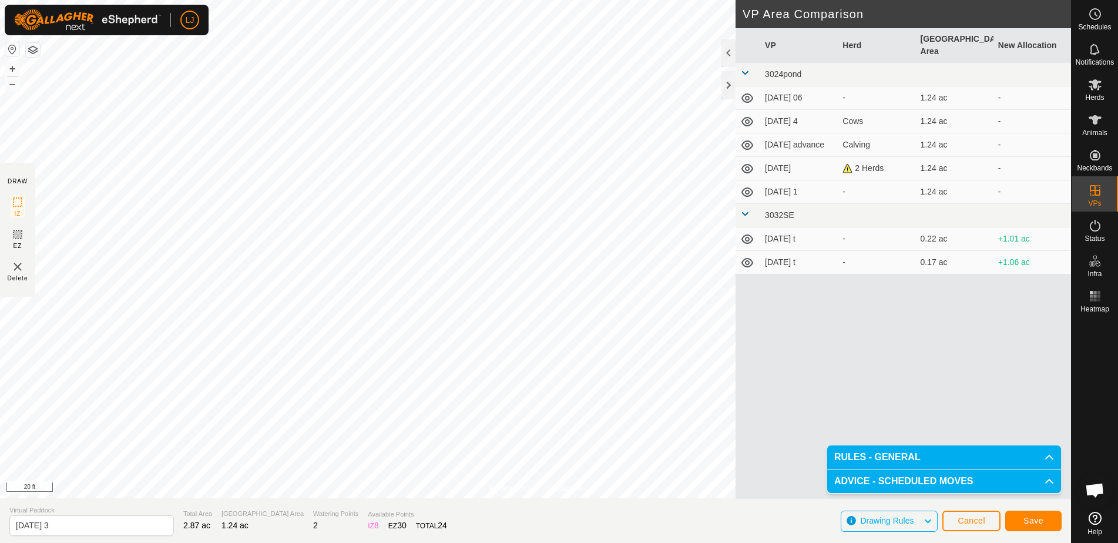
click at [1040, 524] on span "Save" at bounding box center [1034, 520] width 20 height 9
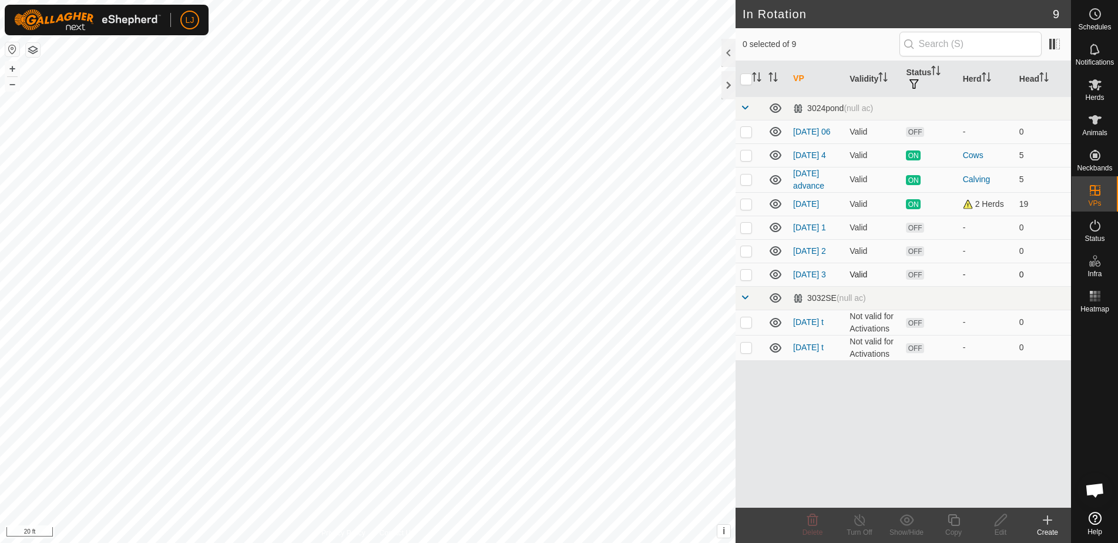
click at [743, 279] on p-checkbox at bounding box center [746, 274] width 12 height 9
checkbox input "true"
click at [957, 520] on icon at bounding box center [954, 520] width 15 height 14
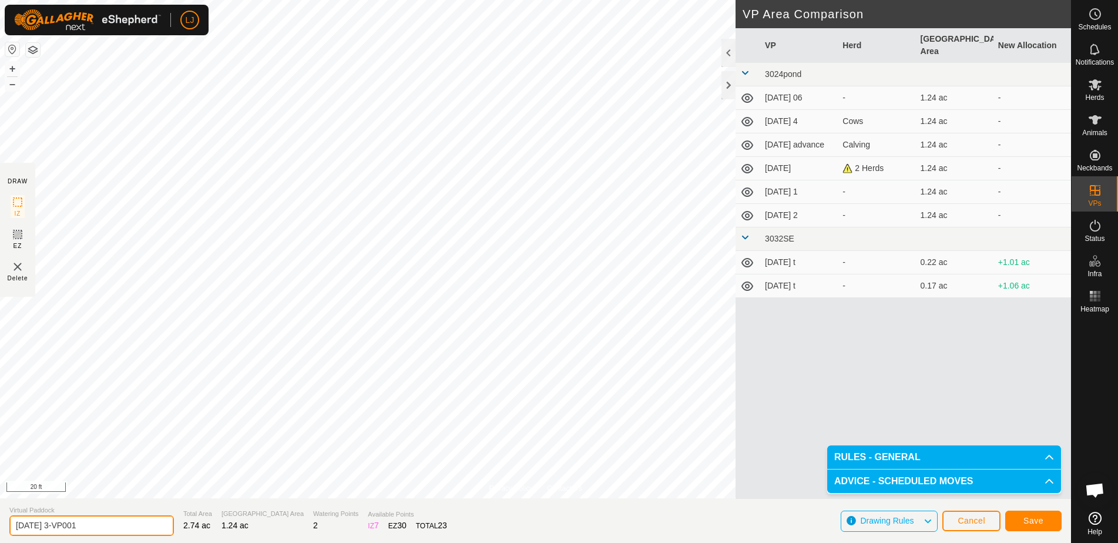
drag, startPoint x: 74, startPoint y: 528, endPoint x: 170, endPoint y: 535, distance: 96.1
click at [168, 535] on section "Virtual Paddock [DATE] 3-VP001 Total Area 2.74 ac Grazing Area 1.24 ac Watering…" at bounding box center [535, 520] width 1071 height 45
type input "[DATE] 4"
click at [1034, 521] on span "Save" at bounding box center [1034, 520] width 20 height 9
